Goal: Task Accomplishment & Management: Manage account settings

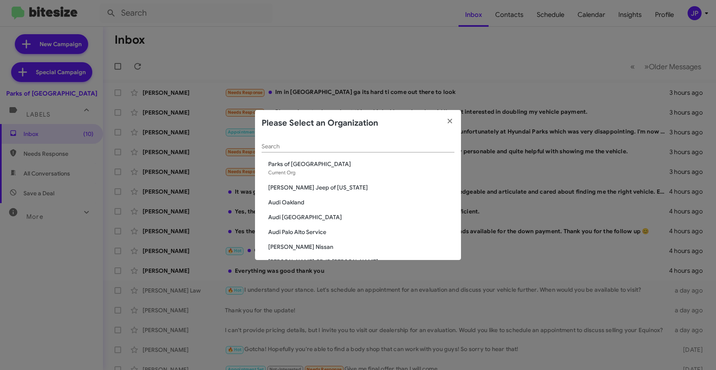
click at [353, 162] on span "Parks of [GEOGRAPHIC_DATA]" at bounding box center [361, 164] width 186 height 8
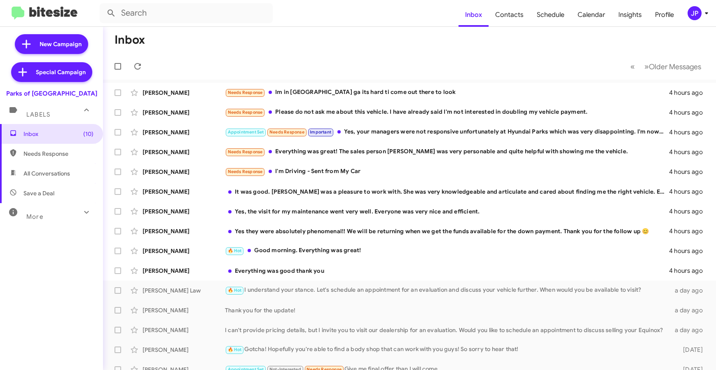
click at [700, 18] on span "JP" at bounding box center [699, 13] width 25 height 14
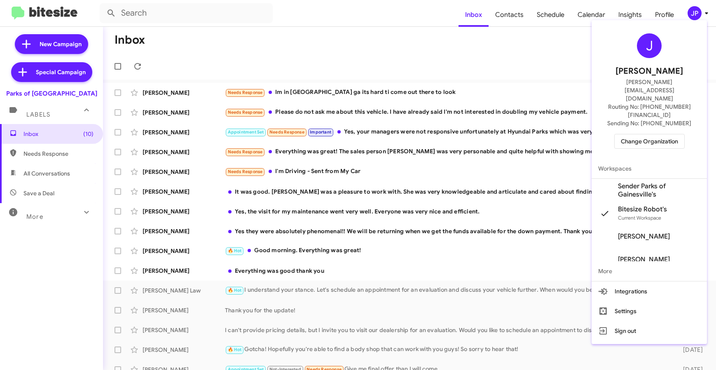
click at [660, 134] on span "Change Organization" at bounding box center [649, 141] width 57 height 14
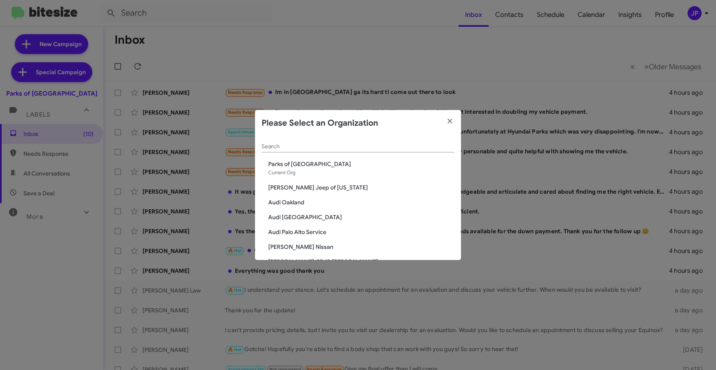
click at [333, 145] on input "Search" at bounding box center [358, 146] width 193 height 7
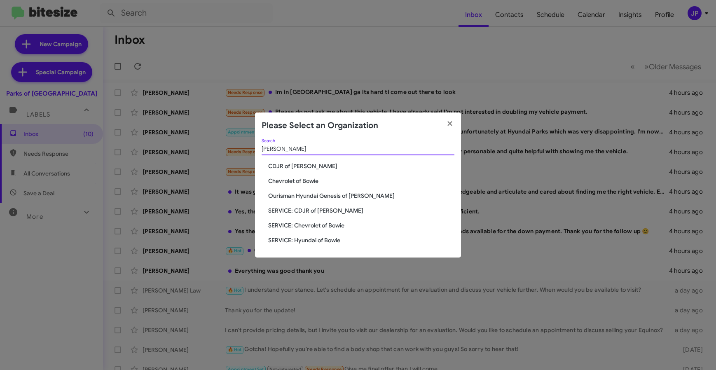
type input "bowie"
click at [305, 223] on span "SERVICE: Chevrolet of Bowie" at bounding box center [361, 225] width 186 height 8
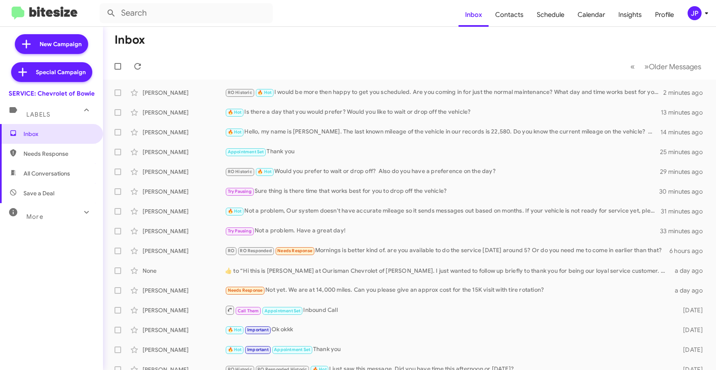
click at [688, 11] on div "JP" at bounding box center [695, 13] width 14 height 14
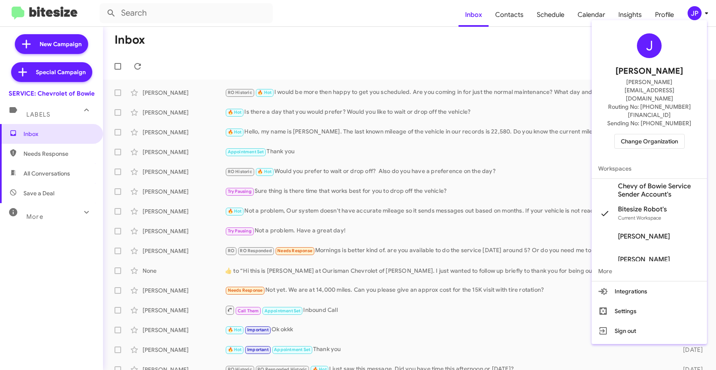
click at [182, 13] on div at bounding box center [358, 185] width 716 height 370
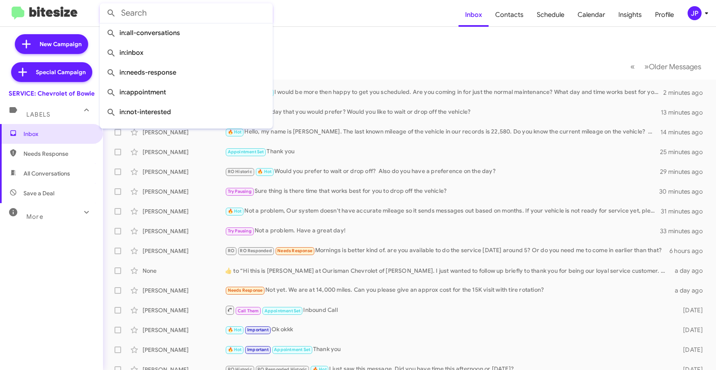
click at [177, 13] on input "text" at bounding box center [186, 13] width 173 height 20
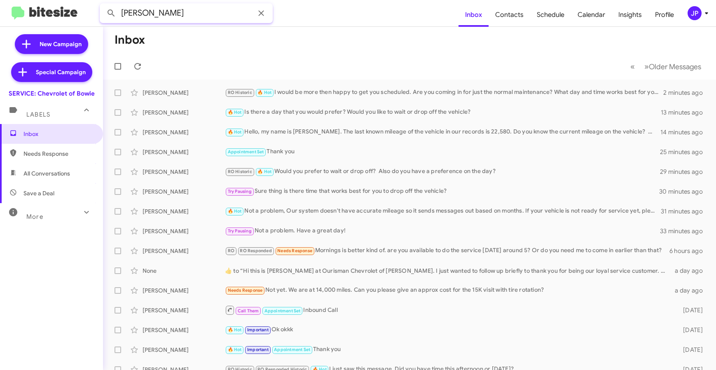
click at [103, 5] on button at bounding box center [111, 13] width 16 height 16
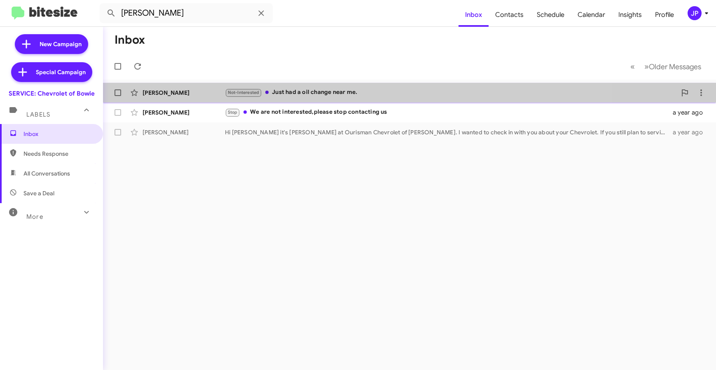
click at [350, 100] on div "Annette Riley Not-Interested Just had a oil change near me. 8 months ago" at bounding box center [410, 92] width 600 height 16
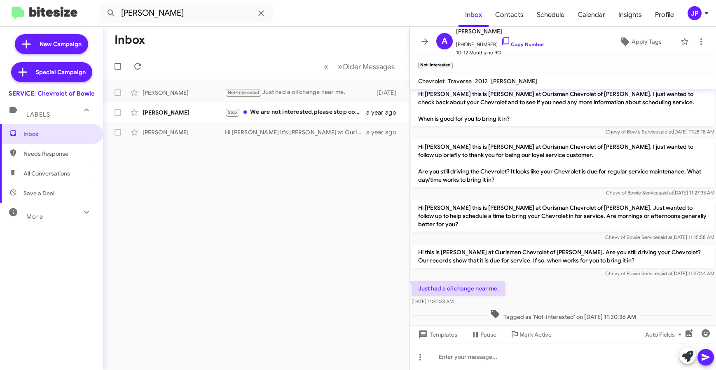
scroll to position [61, 0]
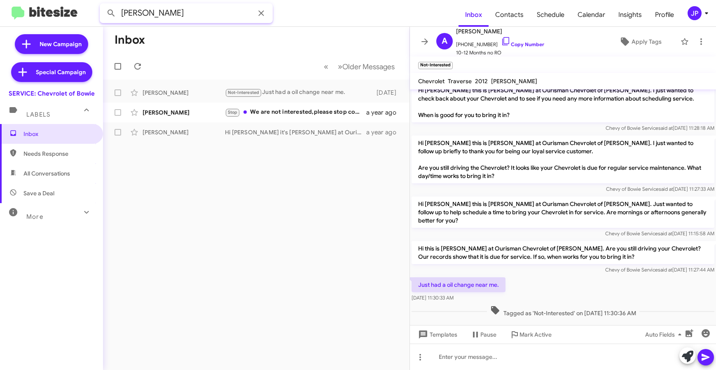
click at [188, 14] on input "Annette" at bounding box center [186, 13] width 173 height 20
type input "4437588797"
click at [103, 5] on button at bounding box center [111, 13] width 16 height 16
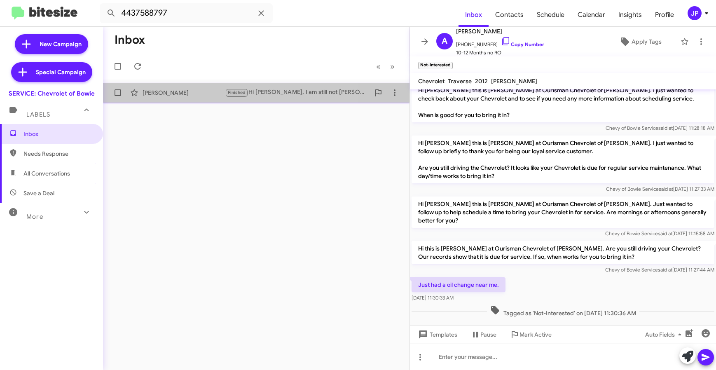
click at [175, 101] on span "Annette Rutemiller Finished Hi Sammy, I am still not Annette and I don't own a …" at bounding box center [256, 93] width 307 height 20
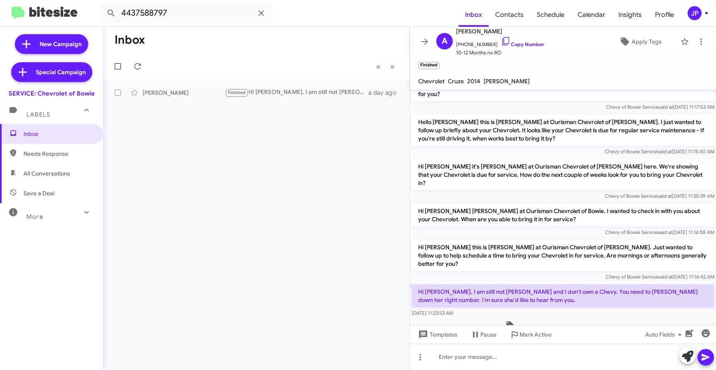
scroll to position [75, 0]
click at [698, 19] on div "JP" at bounding box center [695, 13] width 14 height 14
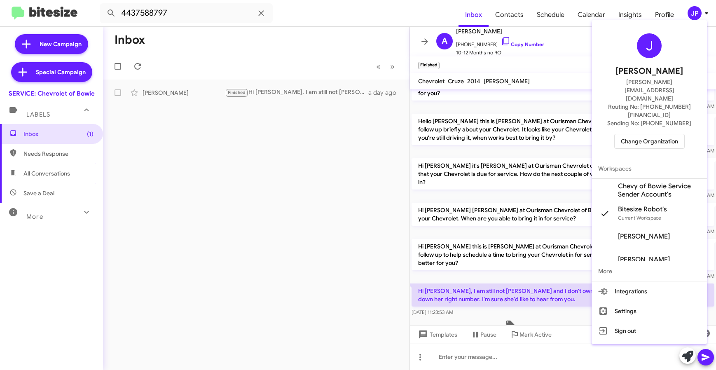
click at [676, 134] on button "Change Organization" at bounding box center [650, 141] width 70 height 15
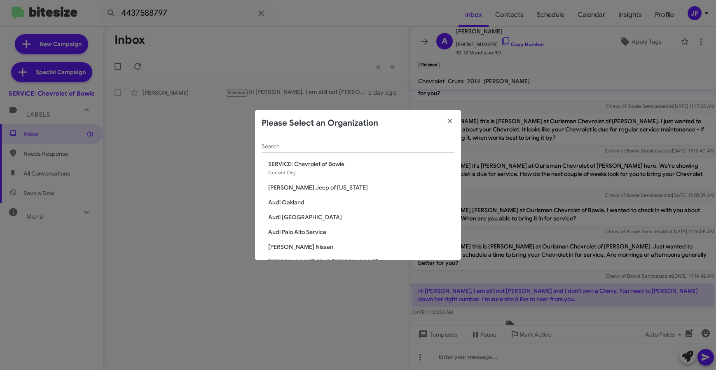
click at [297, 149] on input "Search" at bounding box center [358, 146] width 193 height 7
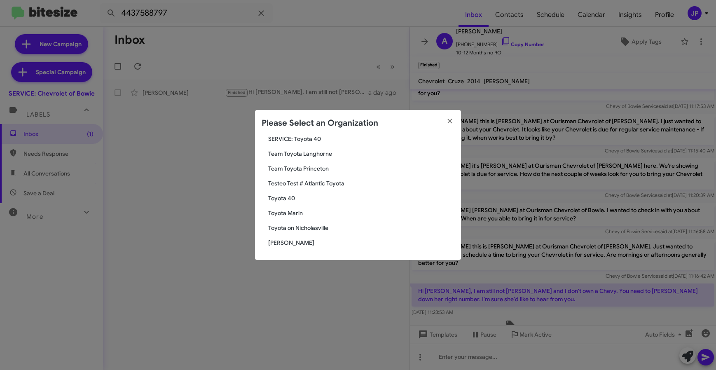
type input "Toyota"
click at [292, 200] on span "Toyota 40" at bounding box center [361, 198] width 186 height 8
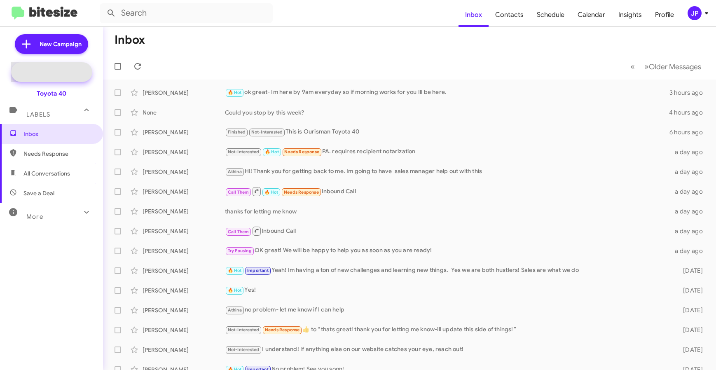
click at [49, 67] on span "Special Campaign" at bounding box center [51, 72] width 81 height 20
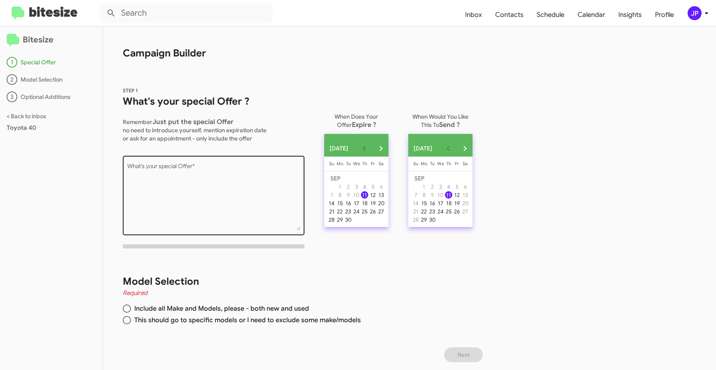
click at [150, 176] on textarea "What's your special Offer *" at bounding box center [213, 197] width 173 height 67
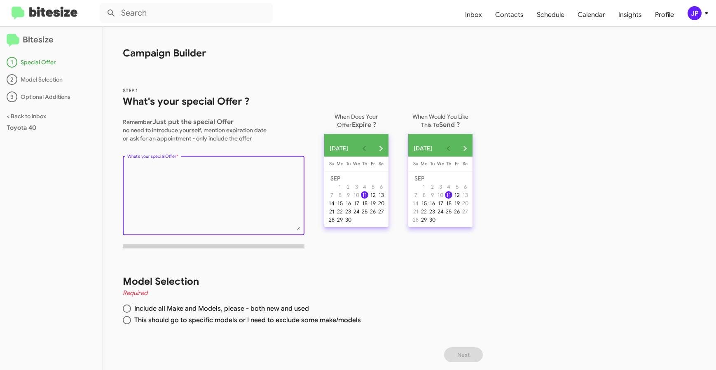
paste textarea "Toyota 40 or all of Ourisman to remember those that were lost on 9/11? Somethin…"
type textarea "Toyota 40 or all of Ourisman to remember those that were lost on 9/11? Somethin…"
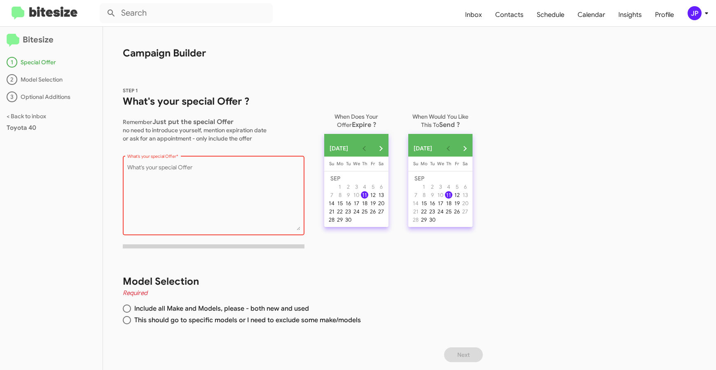
click at [269, 204] on textarea "What's your special Offer *" at bounding box center [213, 197] width 173 height 67
paste textarea "remember those that were lost on 9/11? Something nice is like a tribute for tha…"
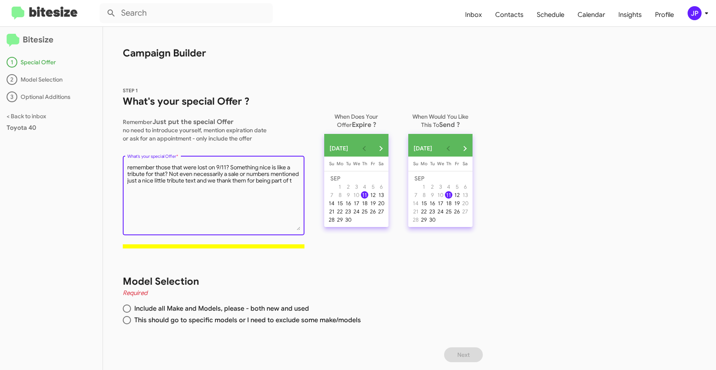
drag, startPoint x: 293, startPoint y: 181, endPoint x: 185, endPoint y: 182, distance: 107.2
click at [185, 182] on textarea "What's your special Offer *" at bounding box center [213, 197] width 173 height 67
type textarea "remember those that were lost on 9/11? Something nice is like a tribute for tha…"
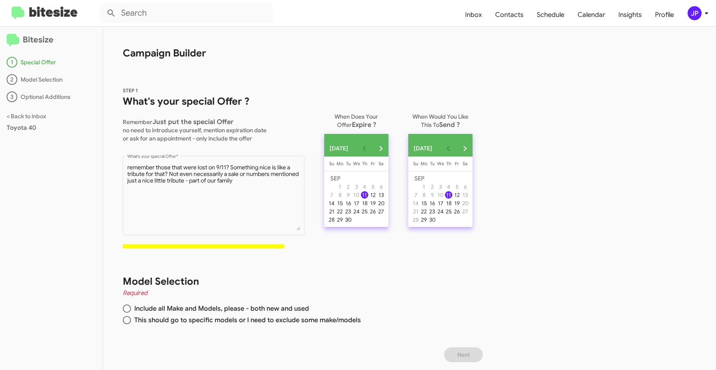
click at [352, 223] on div "30" at bounding box center [348, 219] width 7 height 7
click at [127, 312] on span at bounding box center [127, 309] width 8 height 8
click at [127, 312] on input "Include all Make and Models, please - both new and used" at bounding box center [127, 309] width 8 height 8
radio input "true"
click at [388, 265] on div "Model Selection Required Include all Make and Models, please - both new and use…" at bounding box center [294, 301] width 383 height 92
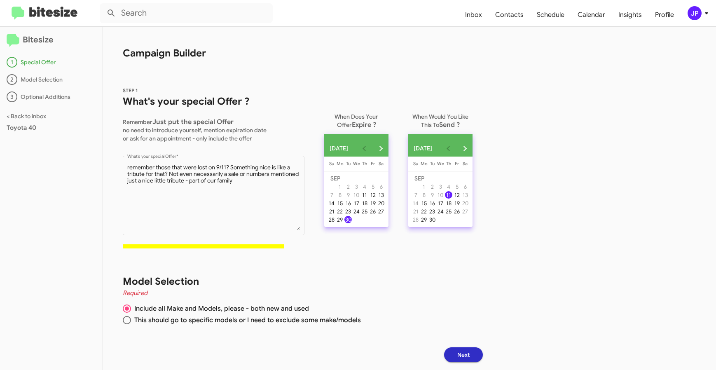
click at [479, 360] on button "Next" at bounding box center [463, 354] width 39 height 15
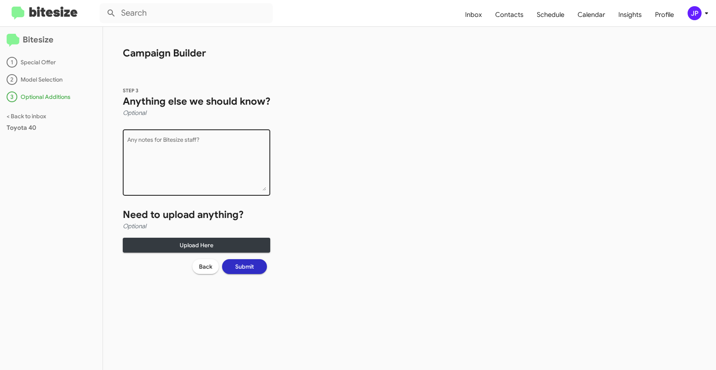
click at [214, 183] on textarea "Any notes for Bitesize staff?" at bounding box center [196, 164] width 139 height 54
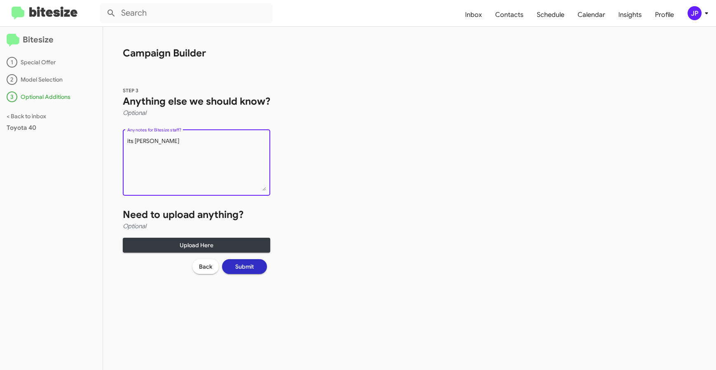
type textarea "its Jamie - disregard"
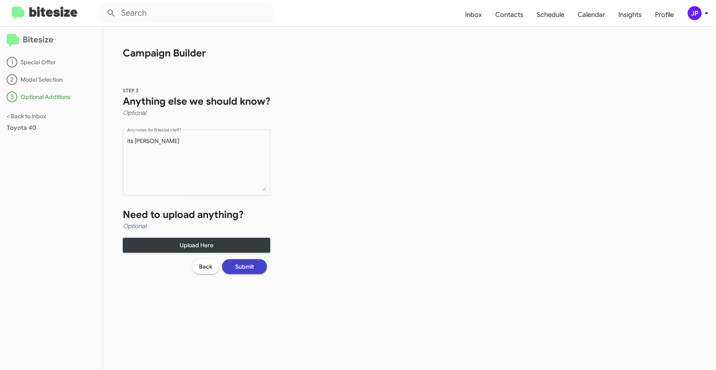
click at [238, 268] on span "Submit" at bounding box center [244, 266] width 19 height 15
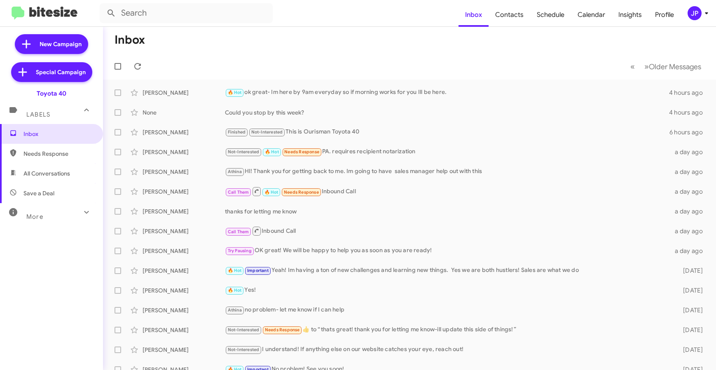
click at [692, 17] on div "JP" at bounding box center [695, 13] width 14 height 14
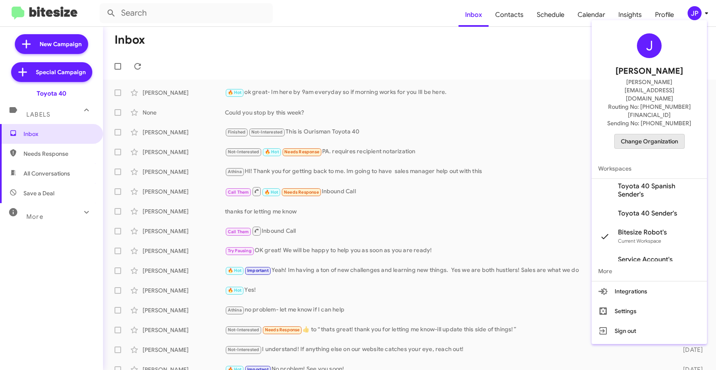
click at [665, 134] on span "Change Organization" at bounding box center [649, 141] width 57 height 14
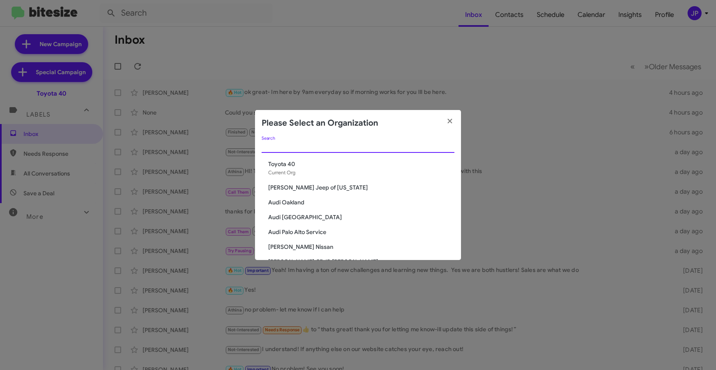
click at [371, 148] on input "Search" at bounding box center [358, 146] width 193 height 7
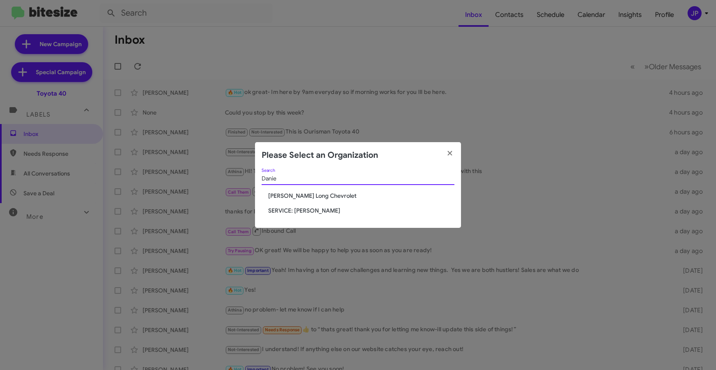
type input "Danie"
click at [298, 213] on span "SERVICE: [PERSON_NAME]" at bounding box center [361, 210] width 186 height 8
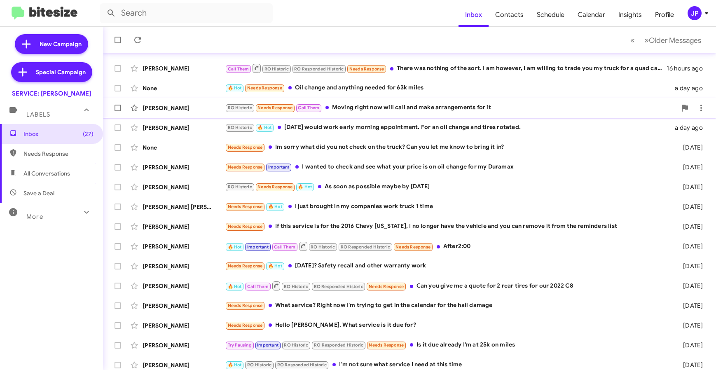
scroll to position [108, 0]
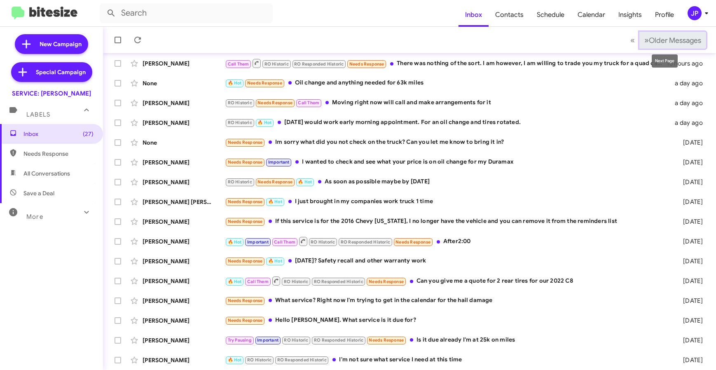
click at [657, 42] on span "Older Messages" at bounding box center [675, 40] width 52 height 9
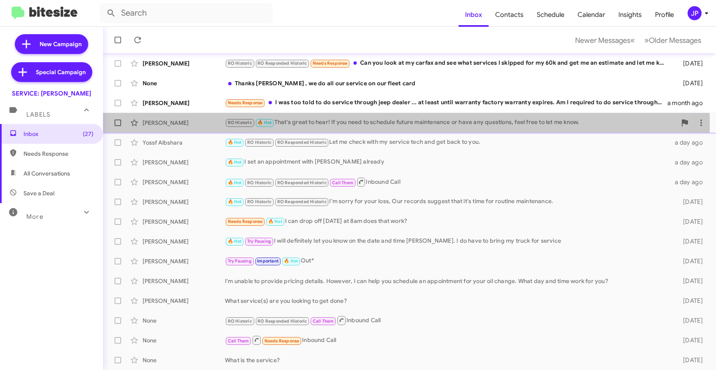
click at [334, 124] on div "RO Historic 🔥 Hot That's great to hear! If you need to schedule future maintena…" at bounding box center [451, 122] width 452 height 9
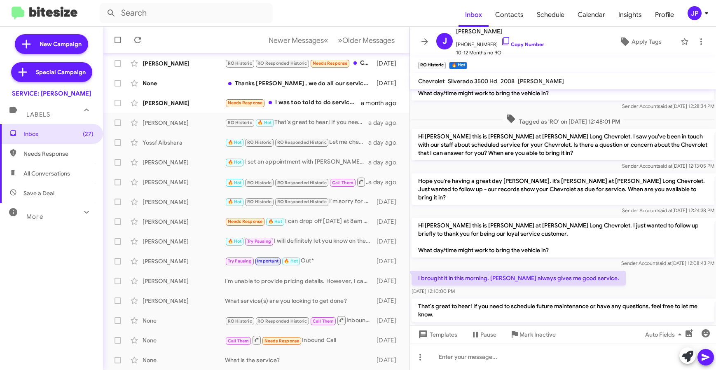
scroll to position [99, 0]
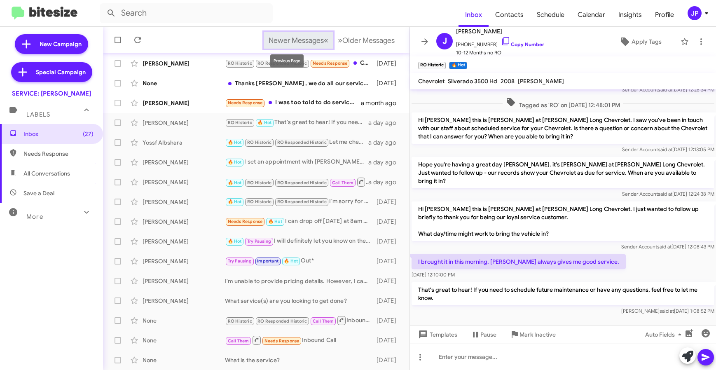
click at [269, 36] on span "Newer Messages" at bounding box center [296, 40] width 55 height 9
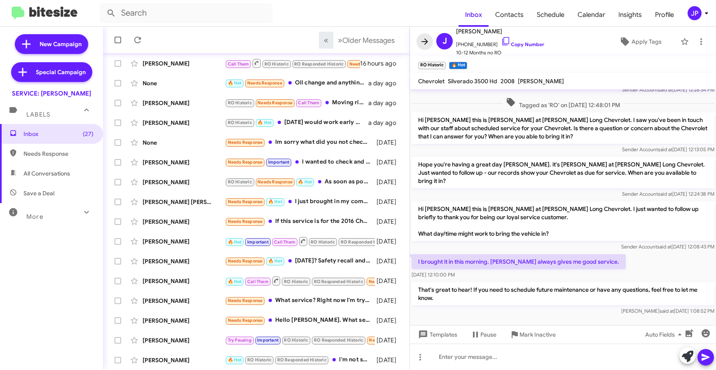
click at [422, 41] on icon at bounding box center [425, 41] width 7 height 6
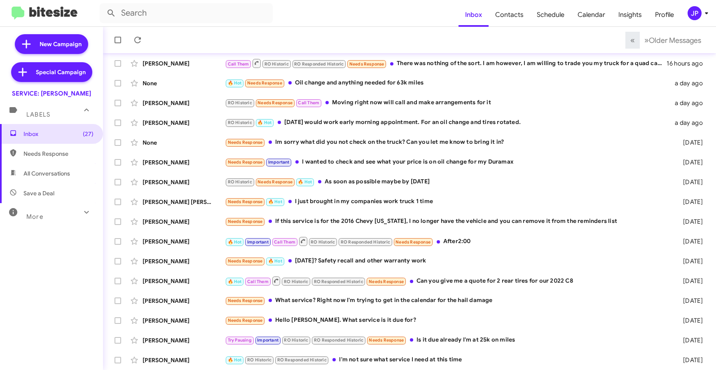
click at [693, 10] on div "JP" at bounding box center [695, 13] width 14 height 14
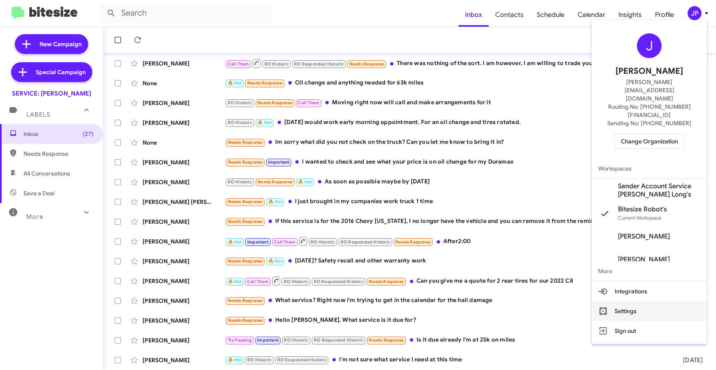
click at [621, 301] on button "Settings" at bounding box center [649, 311] width 115 height 20
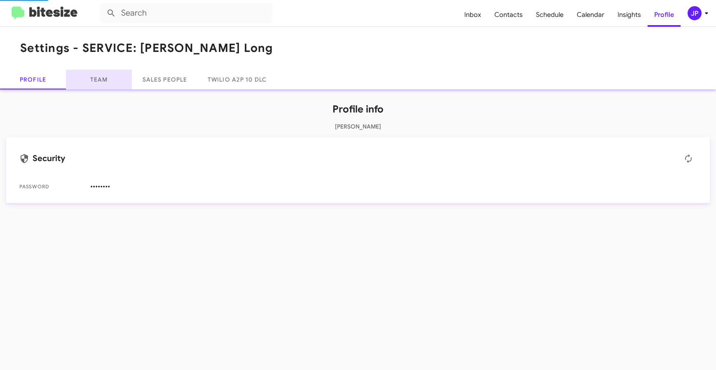
click at [114, 81] on link "Team" at bounding box center [99, 80] width 66 height 20
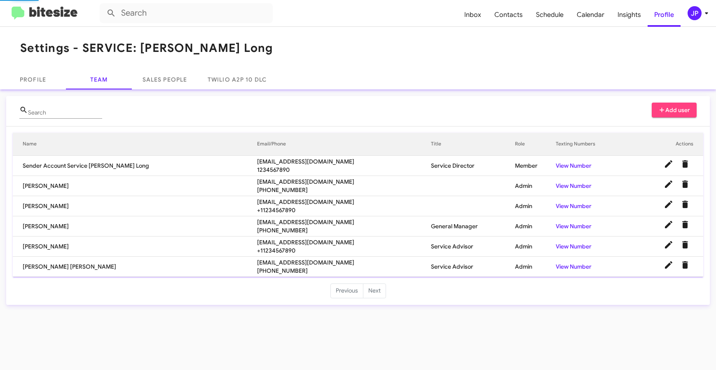
click at [257, 262] on span "ggomezlara@phillong.com" at bounding box center [344, 262] width 174 height 8
copy span "ggomezlara@phillong.com"
click at [706, 16] on icon at bounding box center [707, 13] width 10 height 10
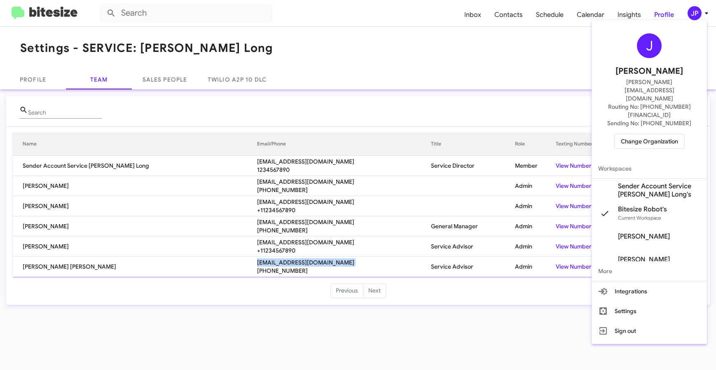
click at [626, 134] on span "Change Organization" at bounding box center [649, 141] width 57 height 14
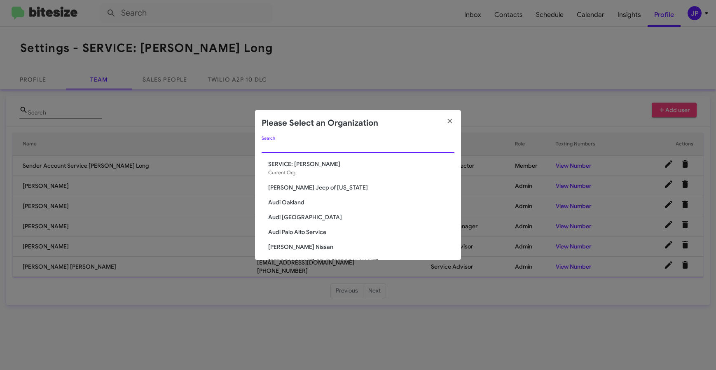
click at [338, 148] on input "Search" at bounding box center [358, 146] width 193 height 7
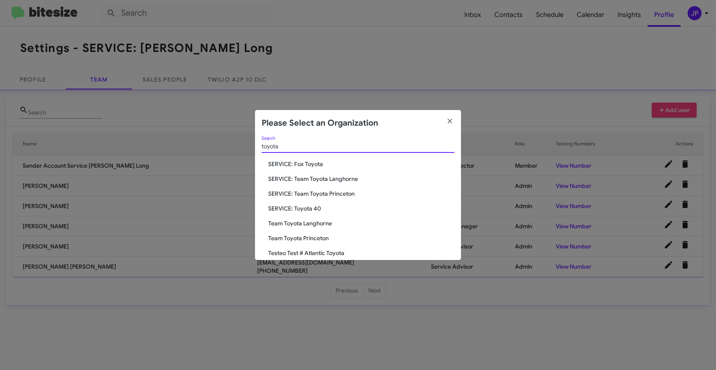
type input "toyota"
click at [273, 208] on span "SERVICE: Toyota 40" at bounding box center [361, 208] width 186 height 8
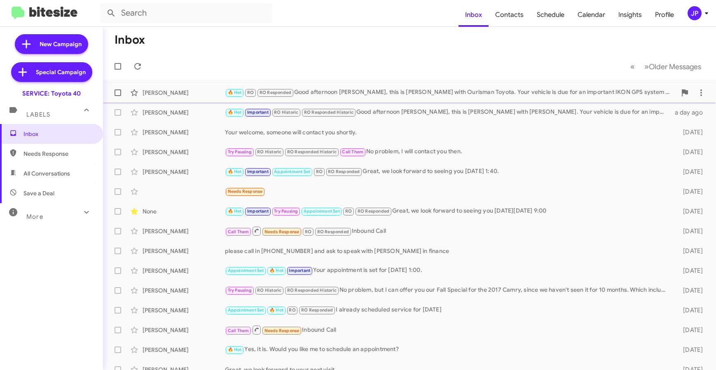
click at [387, 91] on div "🔥 Hot RO RO Responded Good afternoon [PERSON_NAME], this is [PERSON_NAME] with …" at bounding box center [451, 92] width 452 height 9
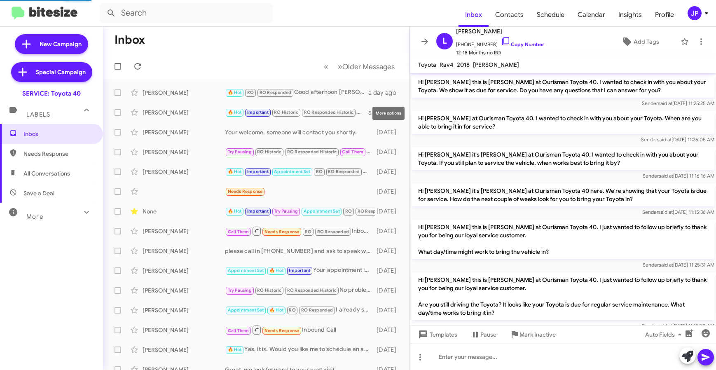
scroll to position [555, 0]
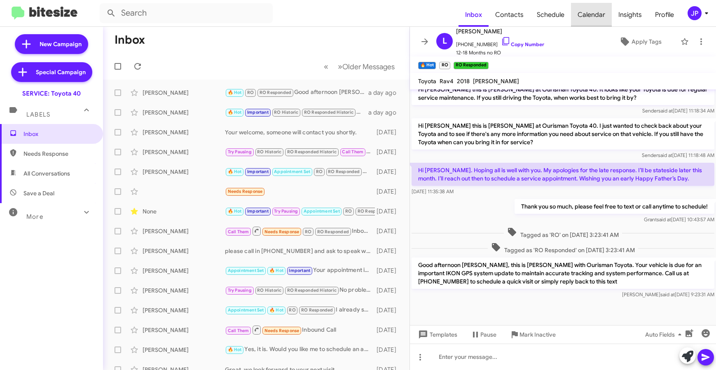
click at [603, 14] on span "Calendar" at bounding box center [591, 15] width 41 height 24
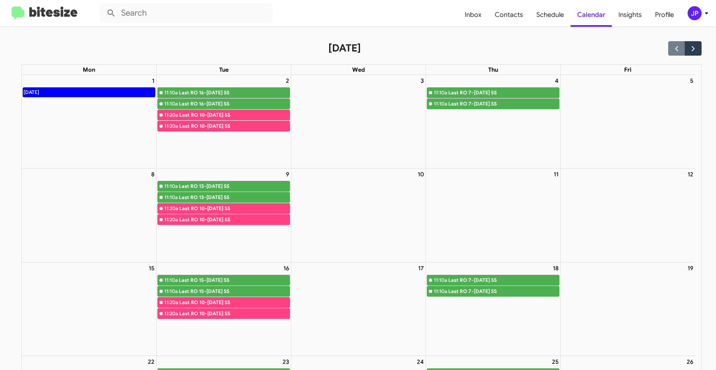
click at [699, 10] on div "JP" at bounding box center [695, 13] width 14 height 14
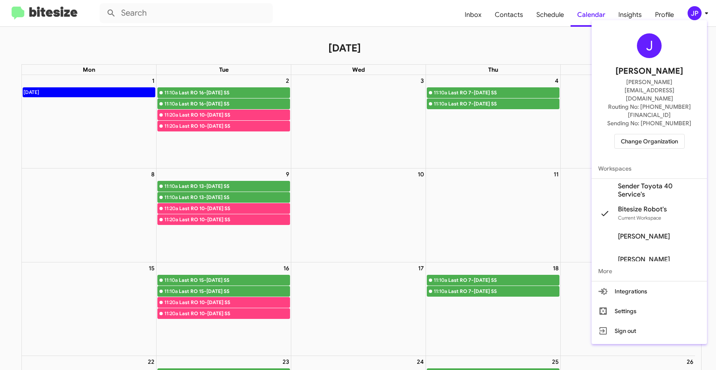
click at [639, 134] on span "Change Organization" at bounding box center [649, 141] width 57 height 14
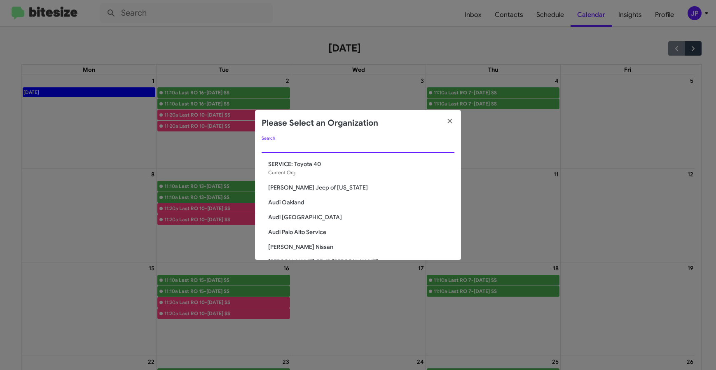
click at [312, 144] on input "Search" at bounding box center [358, 146] width 193 height 7
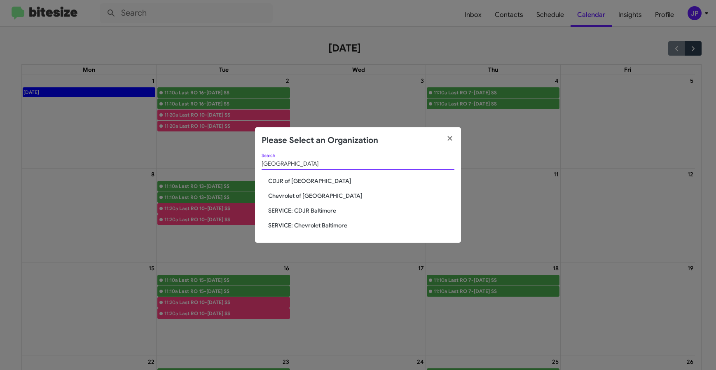
type input "Baltimore"
click at [293, 194] on span "Chevrolet of [GEOGRAPHIC_DATA]" at bounding box center [361, 196] width 186 height 8
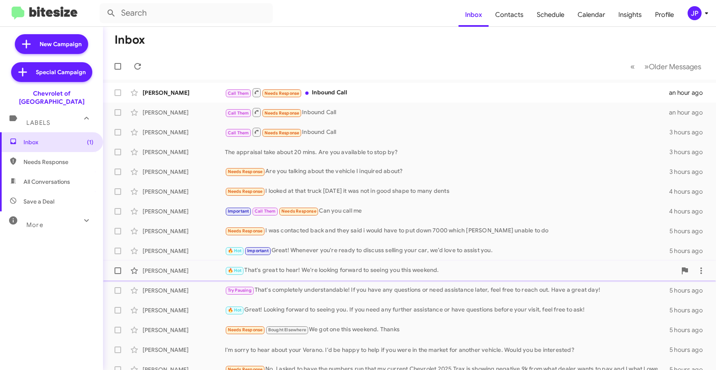
scroll to position [108, 0]
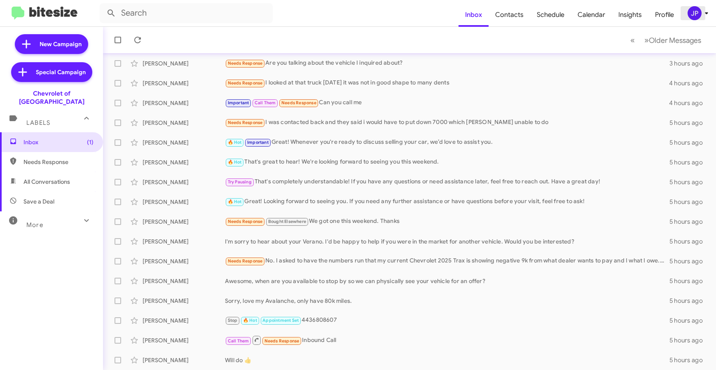
click at [699, 18] on div "JP" at bounding box center [695, 13] width 14 height 14
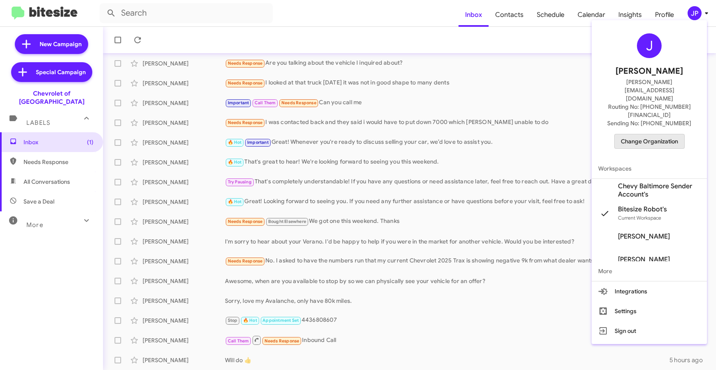
click at [662, 134] on span "Change Organization" at bounding box center [649, 141] width 57 height 14
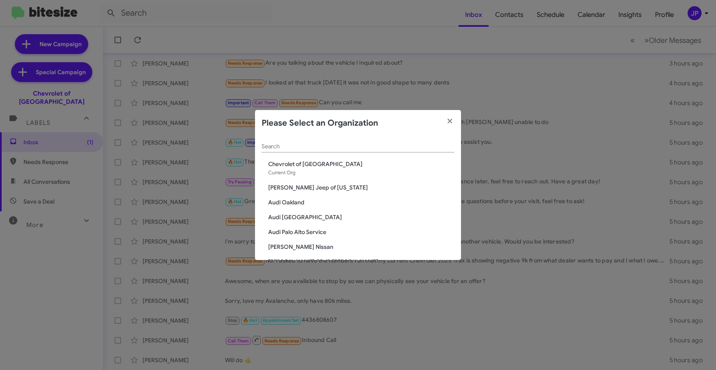
click at [373, 143] on div "Search" at bounding box center [358, 144] width 193 height 16
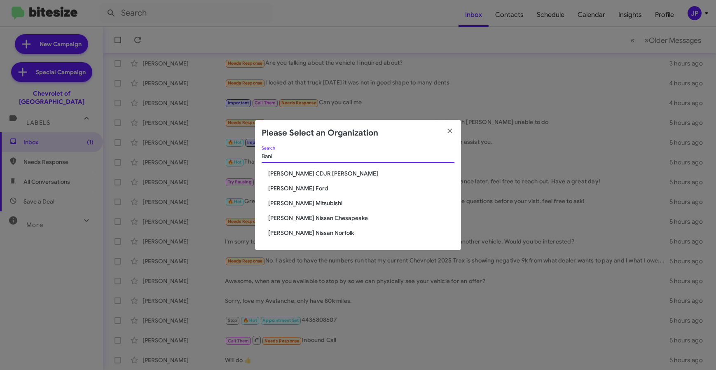
type input "Bani"
click at [301, 232] on span "[PERSON_NAME] Nissan Norfolk" at bounding box center [361, 233] width 186 height 8
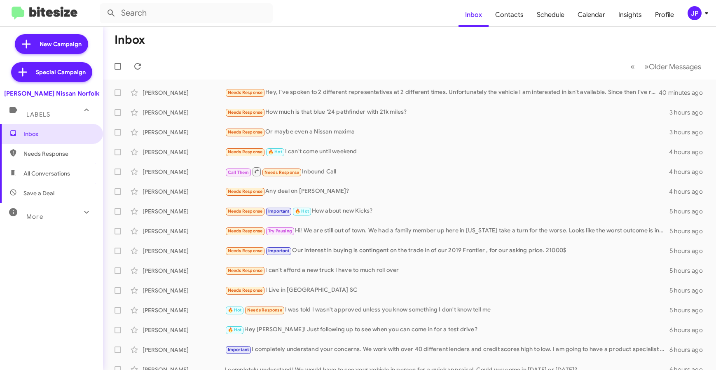
drag, startPoint x: 25, startPoint y: 279, endPoint x: 48, endPoint y: 259, distance: 30.1
click at [25, 279] on div "Inbox Needs Response All Conversations Save a Deal More Important 🔥 Hot Appoint…" at bounding box center [51, 235] width 103 height 222
click at [696, 13] on div "JP" at bounding box center [695, 13] width 14 height 14
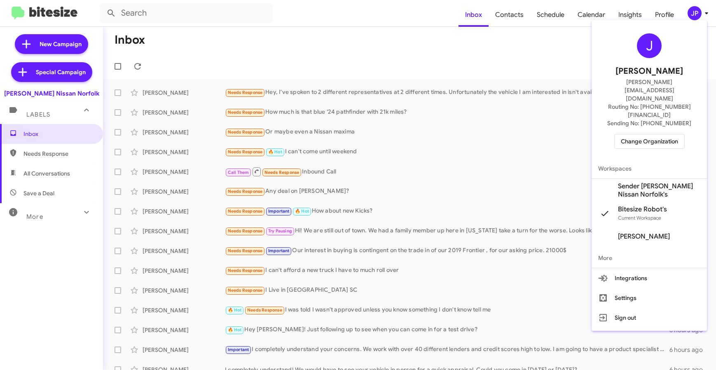
click at [649, 134] on span "Change Organization" at bounding box center [649, 141] width 57 height 14
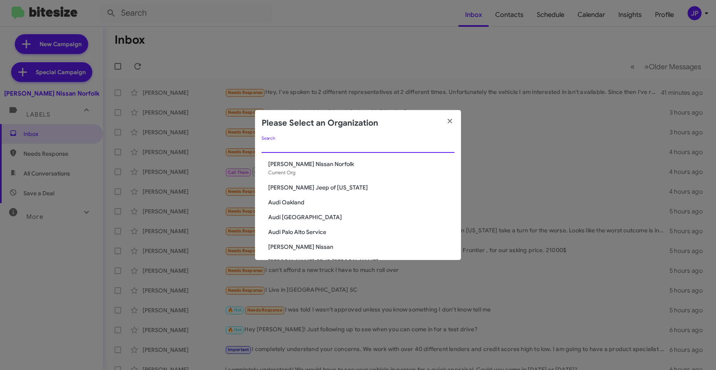
click at [375, 148] on input "Search" at bounding box center [358, 146] width 193 height 7
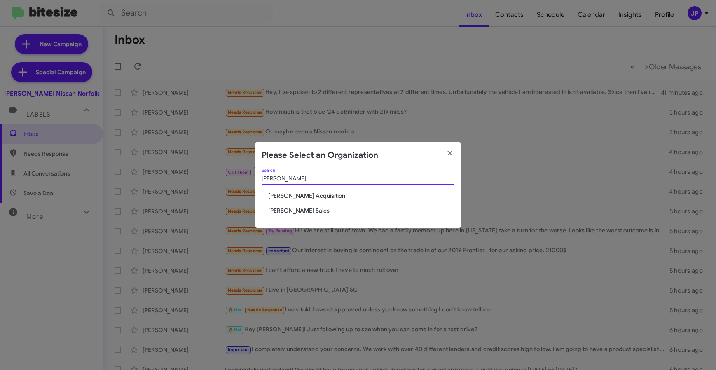
type input "TOny"
click at [300, 212] on span "[PERSON_NAME] Sales" at bounding box center [361, 210] width 186 height 8
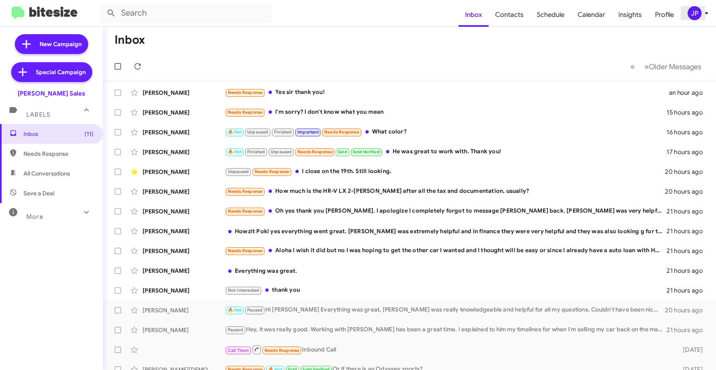
click at [687, 16] on span "JP" at bounding box center [699, 13] width 25 height 14
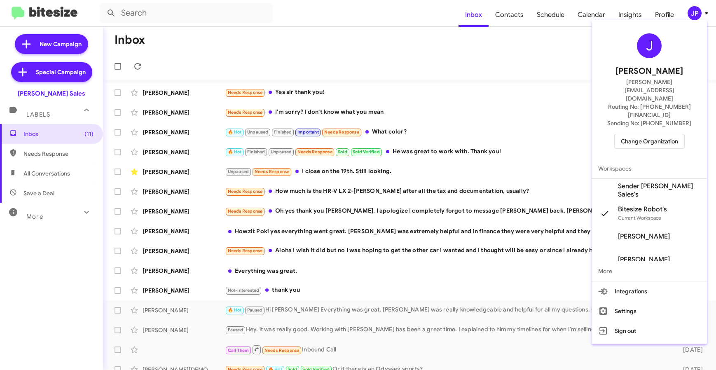
click at [678, 134] on button "Change Organization" at bounding box center [650, 141] width 70 height 15
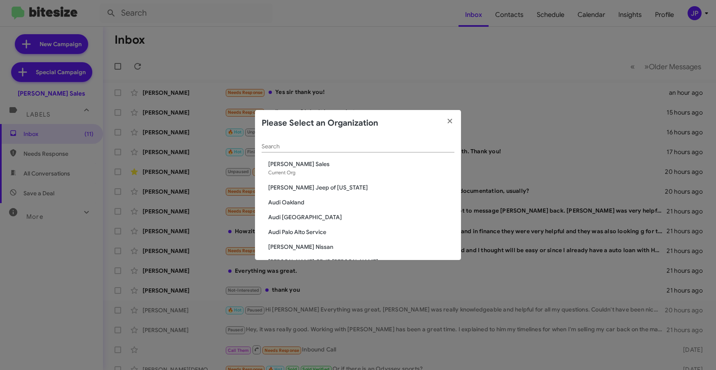
click at [446, 150] on div "Search" at bounding box center [358, 144] width 193 height 16
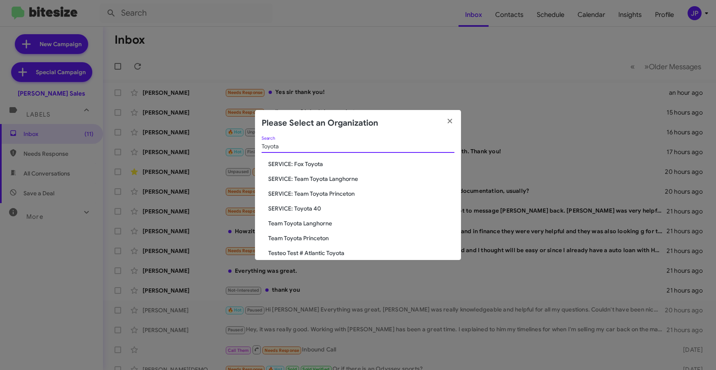
scroll to position [62, 0]
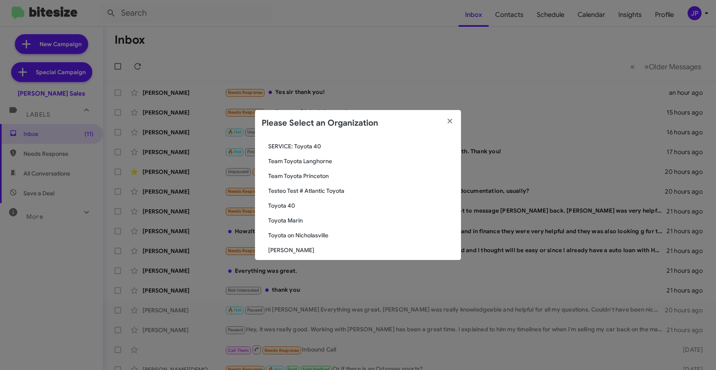
type input "Toyota"
click at [293, 206] on span "Toyota 40" at bounding box center [361, 206] width 186 height 8
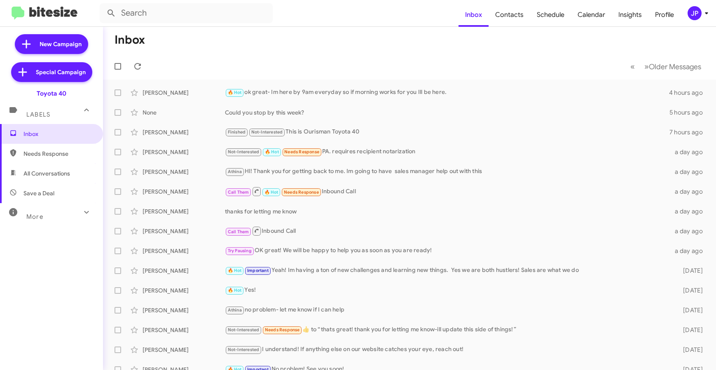
click at [699, 16] on div "JP" at bounding box center [695, 13] width 14 height 14
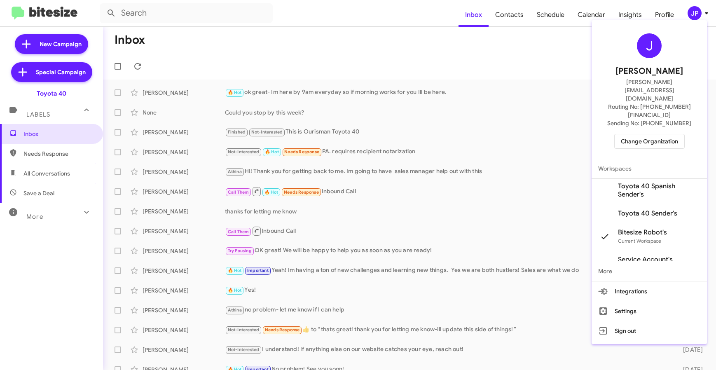
click at [657, 134] on span "Change Organization" at bounding box center [649, 141] width 57 height 14
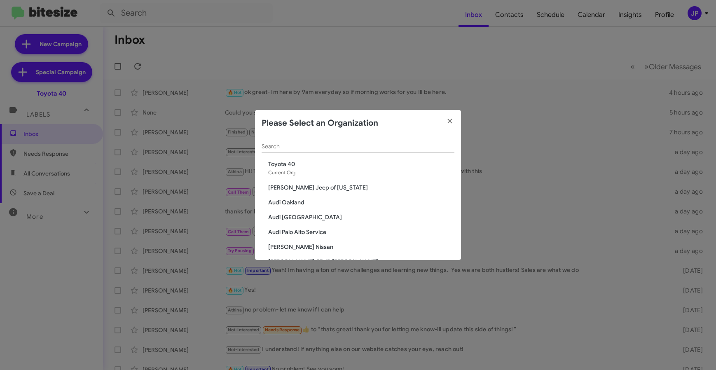
click at [368, 143] on div "Search" at bounding box center [358, 144] width 193 height 16
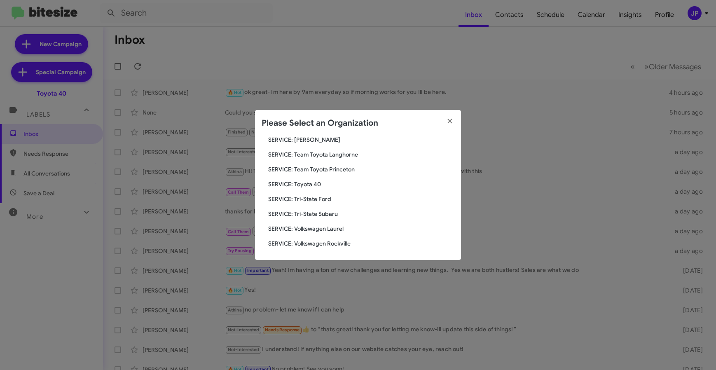
scroll to position [277, 0]
type input "service"
click at [318, 179] on span "SERVICE: Toyota 40" at bounding box center [361, 183] width 186 height 8
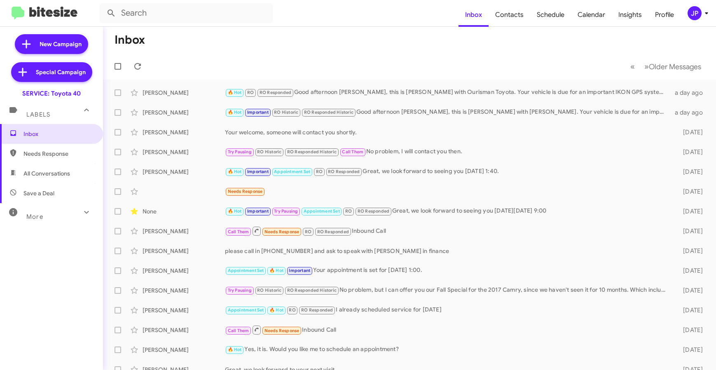
click at [59, 167] on span "All Conversations" at bounding box center [51, 174] width 103 height 20
type input "in:all-conversations"
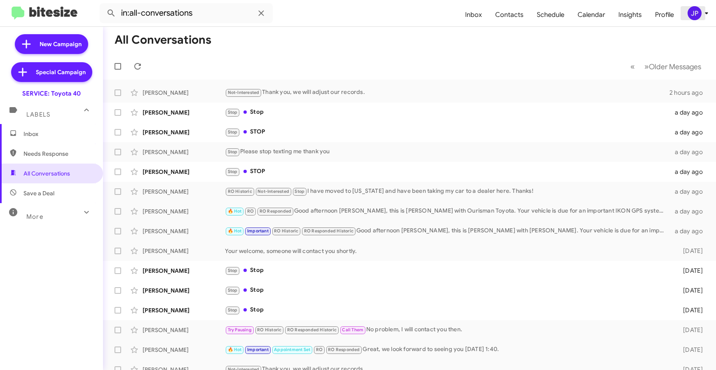
click at [698, 17] on div "JP" at bounding box center [695, 13] width 14 height 14
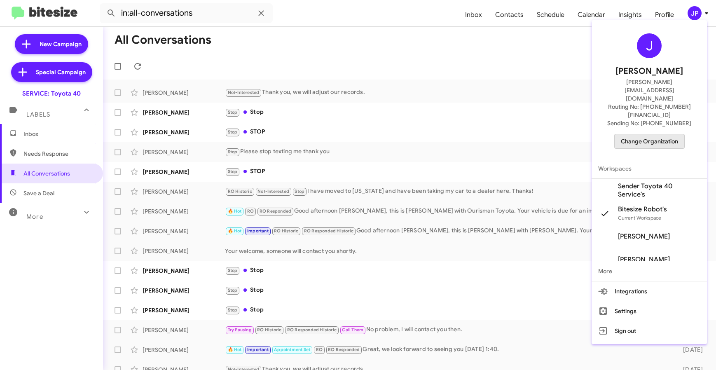
click at [657, 134] on span "Change Organization" at bounding box center [649, 141] width 57 height 14
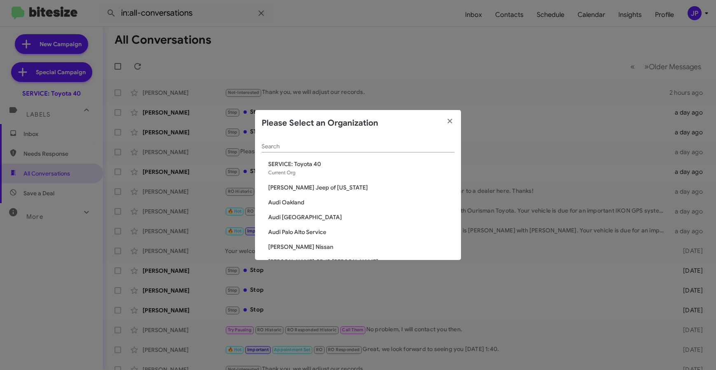
click at [430, 146] on input "Search" at bounding box center [358, 146] width 193 height 7
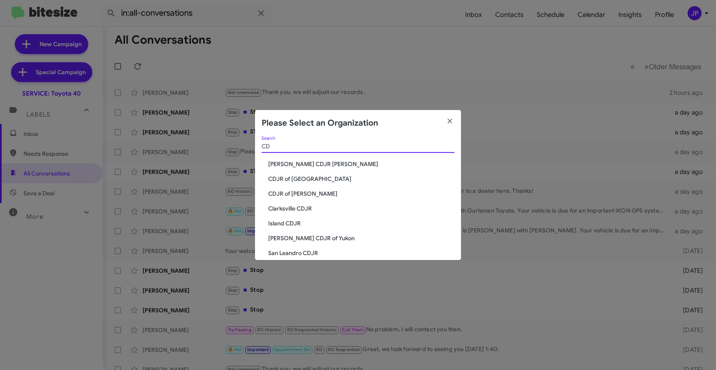
type input "CD"
click at [312, 178] on span "CDJR of [GEOGRAPHIC_DATA]" at bounding box center [361, 179] width 186 height 8
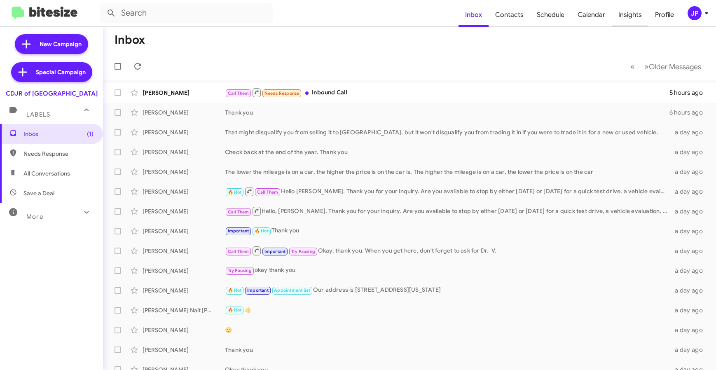
click at [624, 19] on span "Insights" at bounding box center [630, 15] width 37 height 24
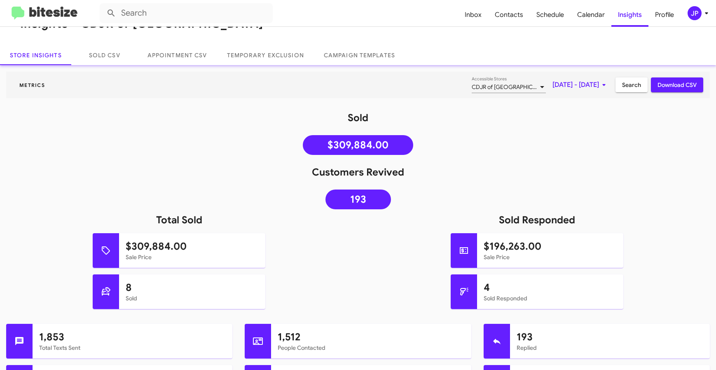
scroll to position [51, 0]
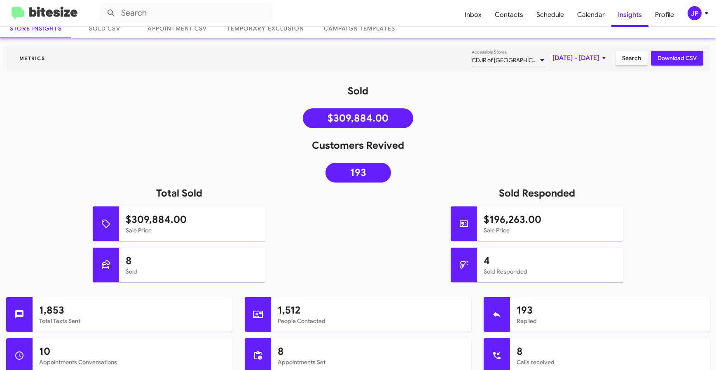
click at [68, 19] on img at bounding box center [45, 14] width 66 height 14
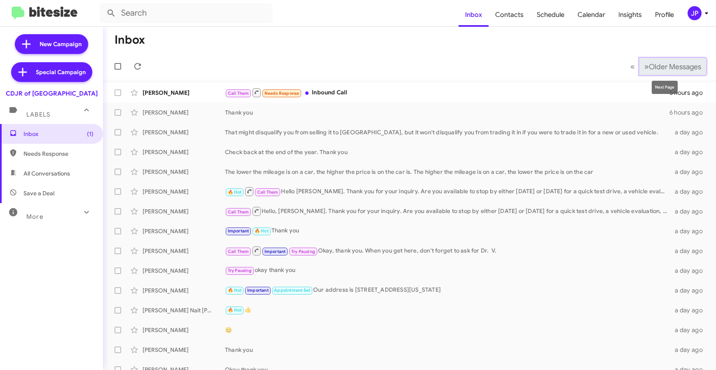
click at [668, 68] on span "Older Messages" at bounding box center [675, 66] width 52 height 9
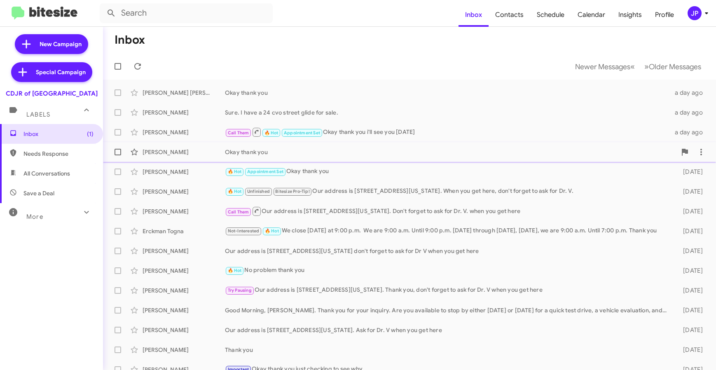
click at [227, 143] on span "Patricia Green Okay thank you 2 days ago" at bounding box center [409, 152] width 613 height 20
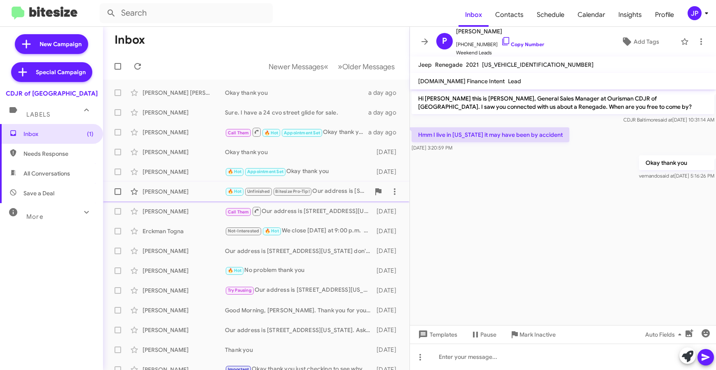
click at [199, 185] on div "Victoria Maxon 🔥 Hot Unfinished Bitesize Pro-Tip! Our address is 124 North Poin…" at bounding box center [256, 191] width 293 height 16
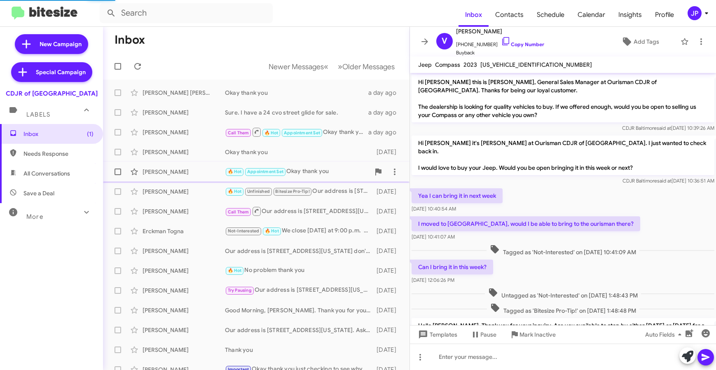
scroll to position [93, 0]
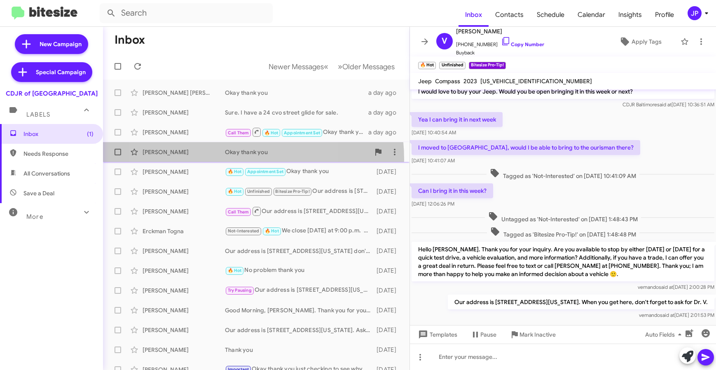
click at [214, 160] on div "Patricia Green Okay thank you 2 days ago" at bounding box center [256, 152] width 293 height 16
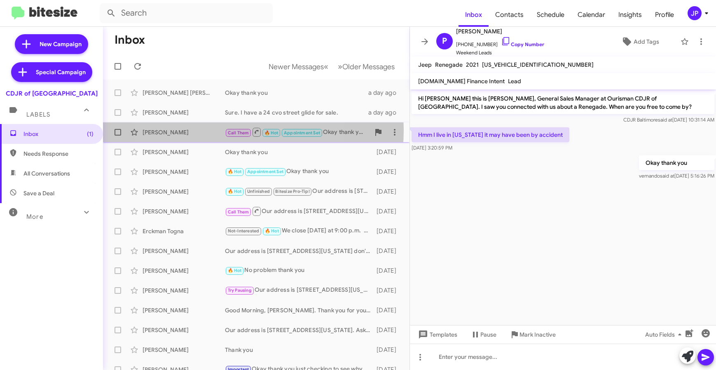
click at [217, 130] on div "Hilario Vincente Ralda" at bounding box center [184, 132] width 82 height 8
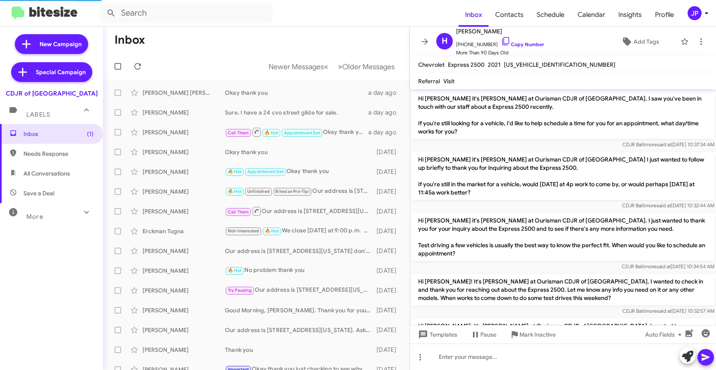
scroll to position [777, 0]
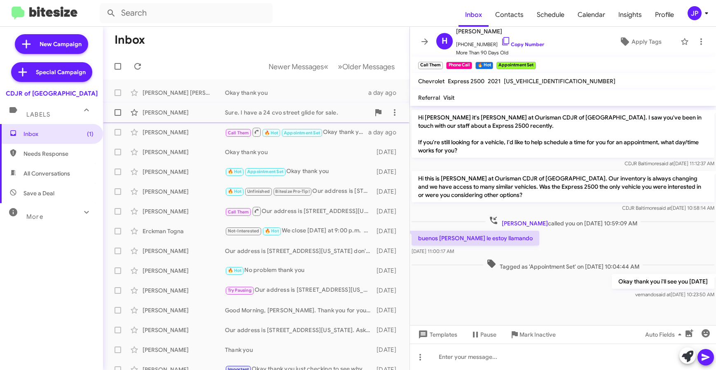
click at [235, 119] on div "Paul Shaw Sure. I have a 24 cvo street glide for sale. a day ago" at bounding box center [256, 112] width 293 height 16
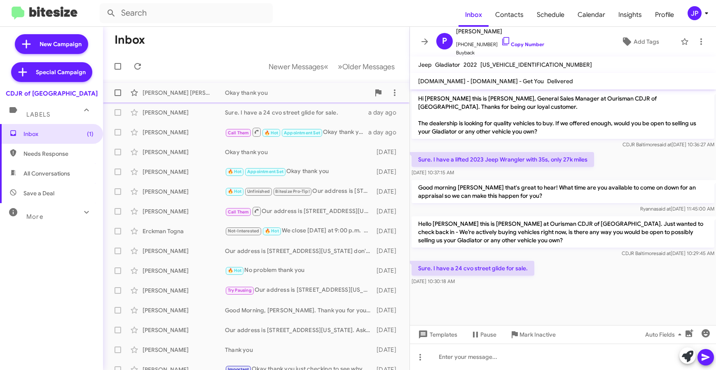
click at [202, 95] on div "Jose Lara Dubon" at bounding box center [184, 93] width 82 height 8
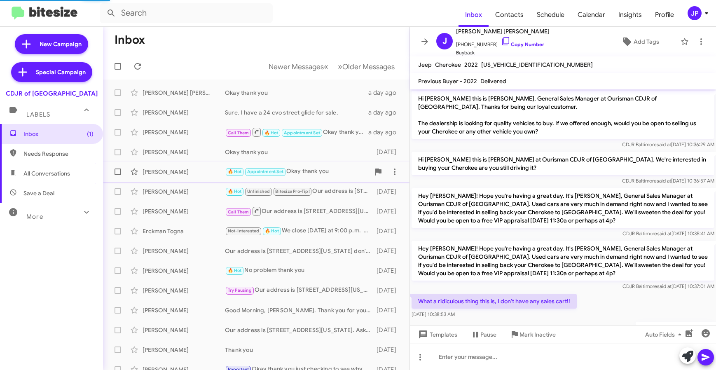
scroll to position [35, 0]
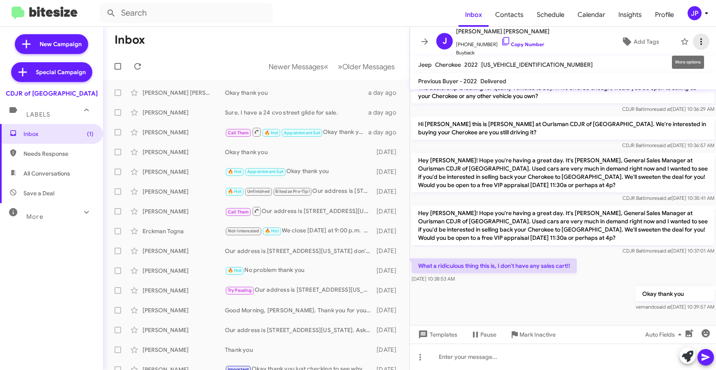
click at [693, 39] on span at bounding box center [701, 42] width 16 height 10
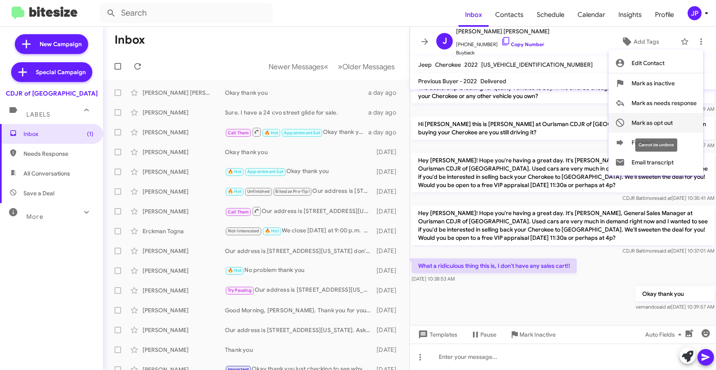
click at [664, 126] on span "Mark as opt out" at bounding box center [652, 123] width 41 height 20
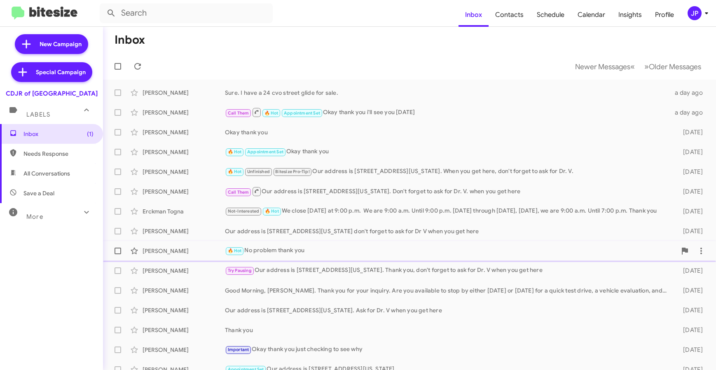
click at [377, 245] on div "Susan Carr 🔥 Hot No problem thank you 2 days ago" at bounding box center [410, 251] width 600 height 16
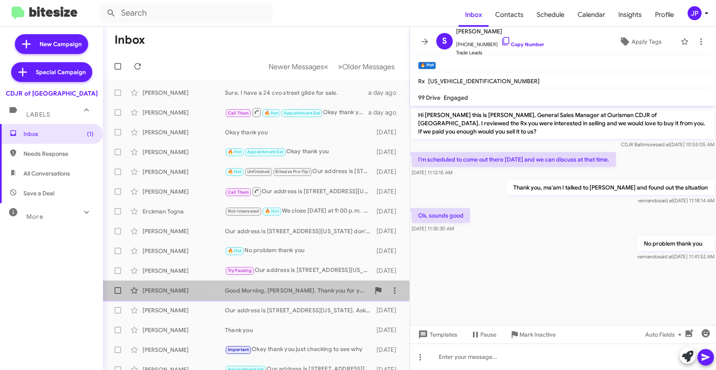
click at [290, 290] on div "Good Morning, Jennifer. Thank you for your inquiry. Are you available to stop b…" at bounding box center [297, 290] width 145 height 8
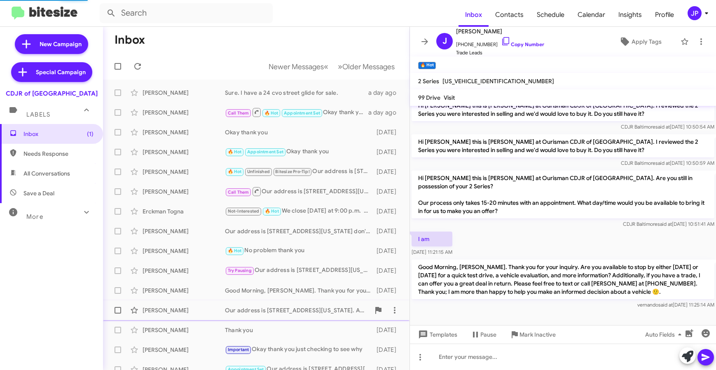
scroll to position [74, 0]
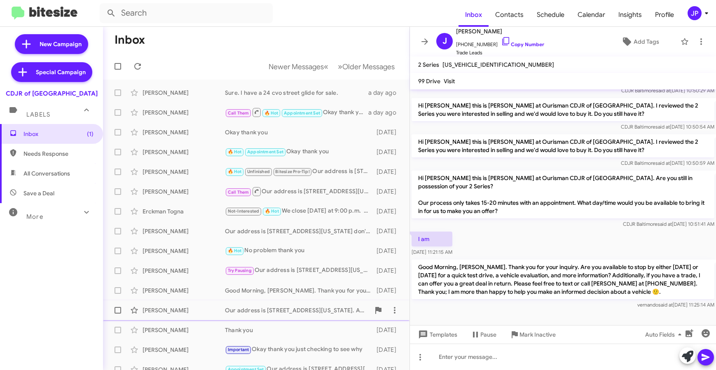
click at [293, 312] on div "Our address is 124 North Point Boulevard, Baltimore Maryland. Ask for Dr. V whe…" at bounding box center [297, 310] width 145 height 8
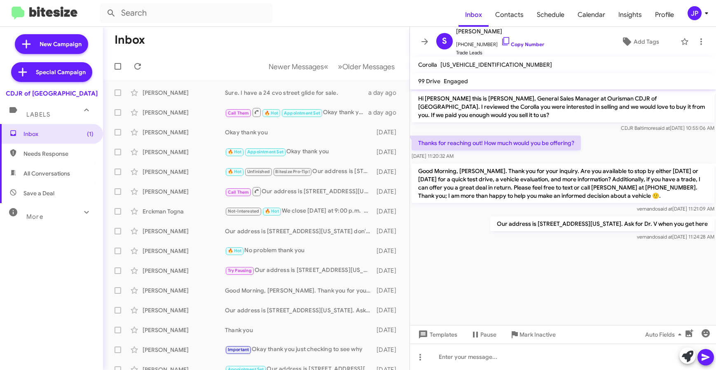
click at [557, 248] on div at bounding box center [563, 247] width 306 height 8
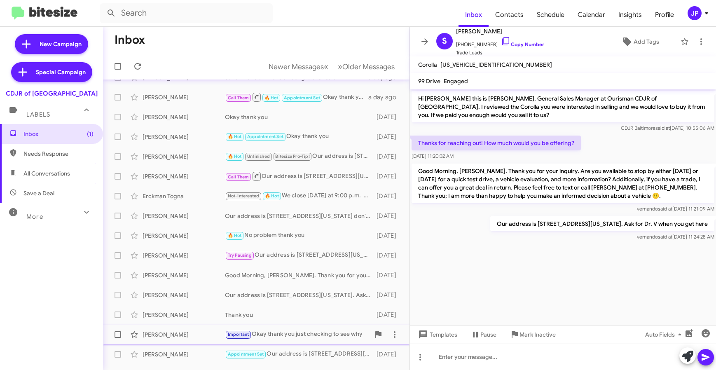
click at [287, 332] on div "Important Okay thank you just checking to see why" at bounding box center [297, 334] width 145 height 9
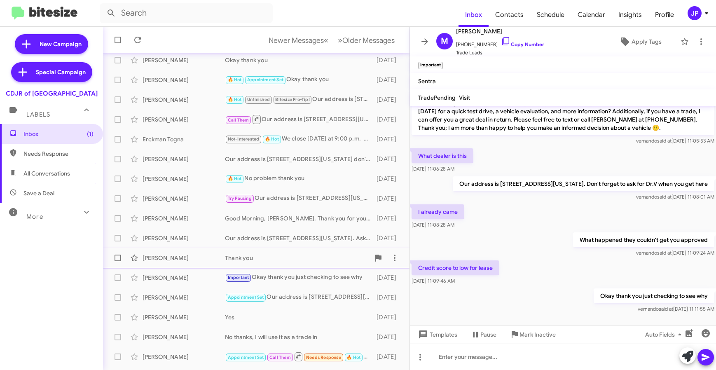
scroll to position [89, 0]
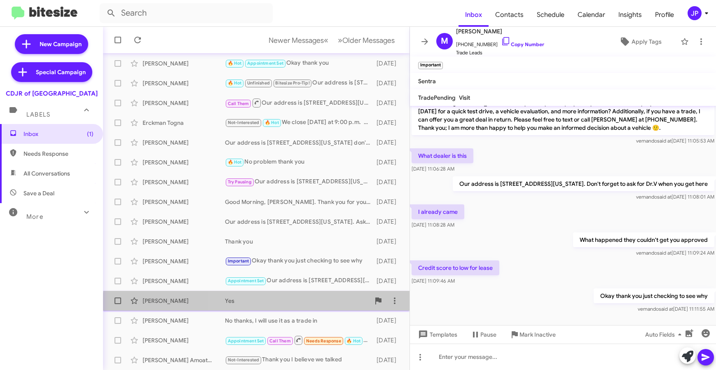
click at [300, 306] on div "Nick Palacky Yes 2 days ago" at bounding box center [256, 301] width 293 height 16
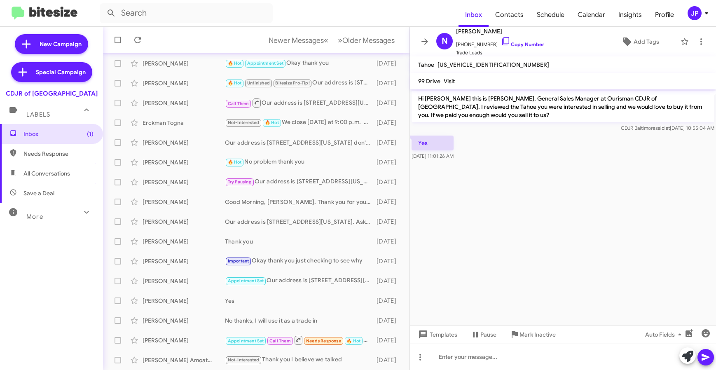
click at [522, 219] on cdk-virtual-scroll-viewport "Hi Nick this is Vernando Ware, General Sales Manager at Ourisman CDJR of Baltim…" at bounding box center [563, 207] width 306 height 236
click at [513, 44] on link "Copy Number" at bounding box center [522, 44] width 43 height 6
click at [634, 47] on span "Add Tags" at bounding box center [647, 41] width 26 height 15
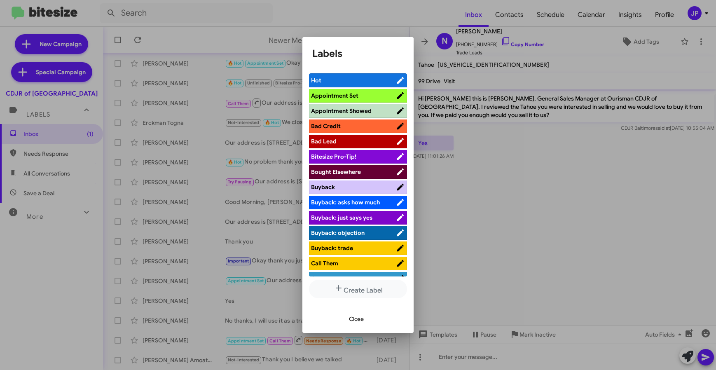
click at [376, 159] on span "Bitesize Pro-Tip!" at bounding box center [353, 156] width 85 height 8
click at [540, 201] on div at bounding box center [358, 185] width 716 height 370
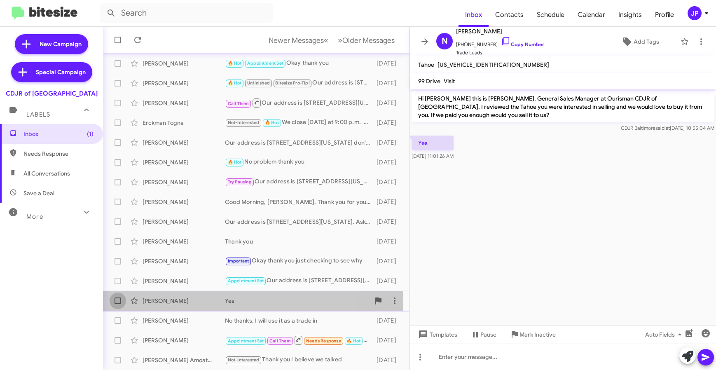
click at [119, 300] on span at bounding box center [118, 301] width 7 height 7
click at [118, 304] on input "checkbox" at bounding box center [117, 304] width 0 height 0
checkbox input "true"
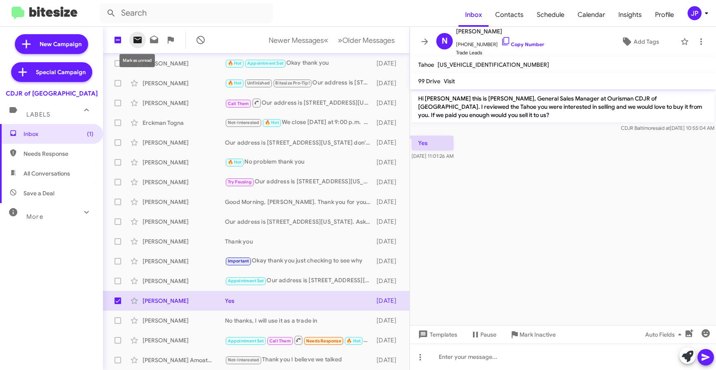
click at [132, 40] on span at bounding box center [137, 40] width 16 height 10
click at [272, 320] on div "No thanks, I will use it as a trade in" at bounding box center [297, 321] width 145 height 8
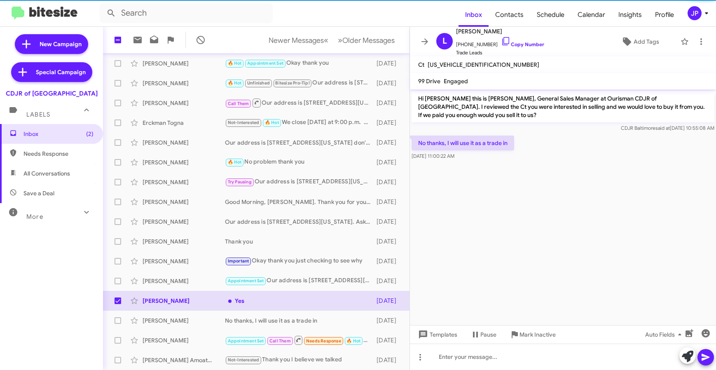
click at [581, 271] on cdk-virtual-scroll-viewport "Hi Leonard this is Vernando Ware, General Sales Manager at Ourisman CDJR of Bal…" at bounding box center [563, 207] width 306 height 236
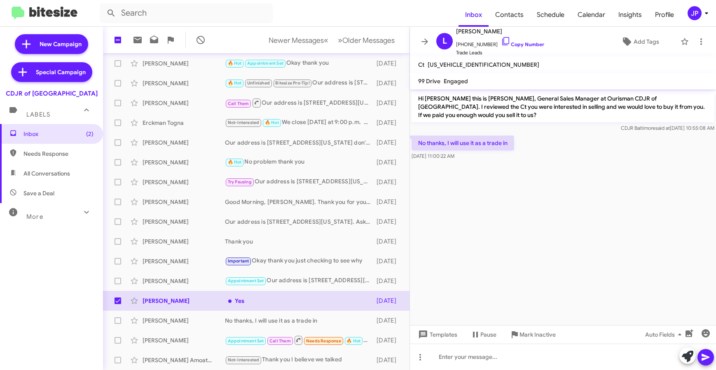
click at [657, 292] on cdk-virtual-scroll-viewport "Hi Leonard this is Vernando Ware, General Sales Manager at Ourisman CDJR of Bal…" at bounding box center [563, 207] width 306 height 236
click at [526, 45] on link "Copy Number" at bounding box center [522, 44] width 43 height 6
click at [697, 41] on icon at bounding box center [702, 42] width 10 height 10
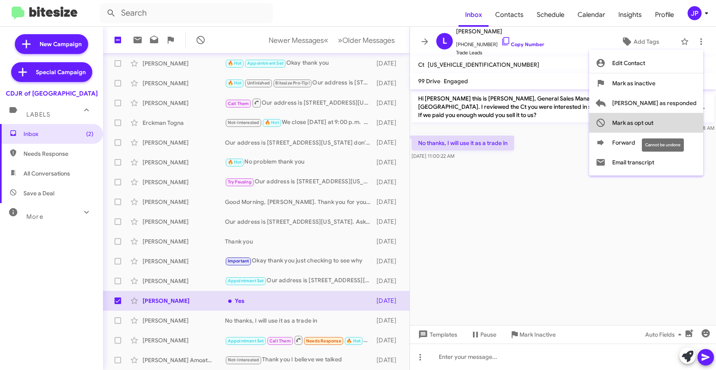
click at [654, 126] on span "Mark as opt out" at bounding box center [632, 123] width 41 height 20
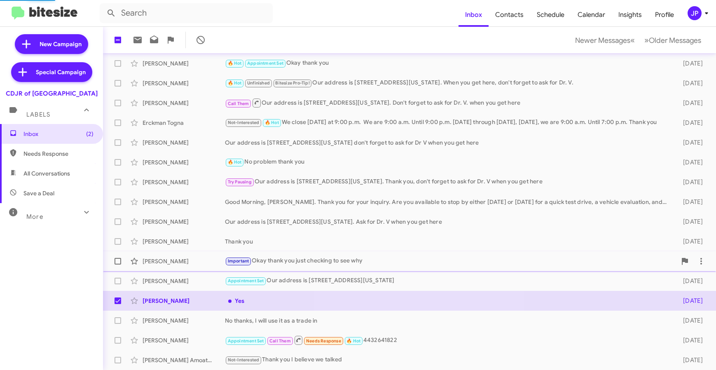
scroll to position [69, 0]
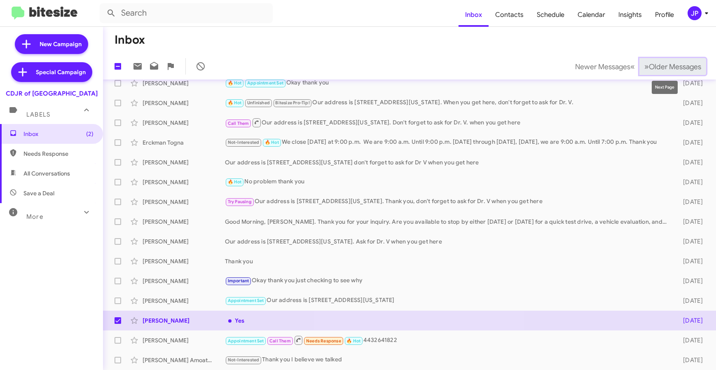
click at [663, 66] on span "Older Messages" at bounding box center [675, 66] width 52 height 9
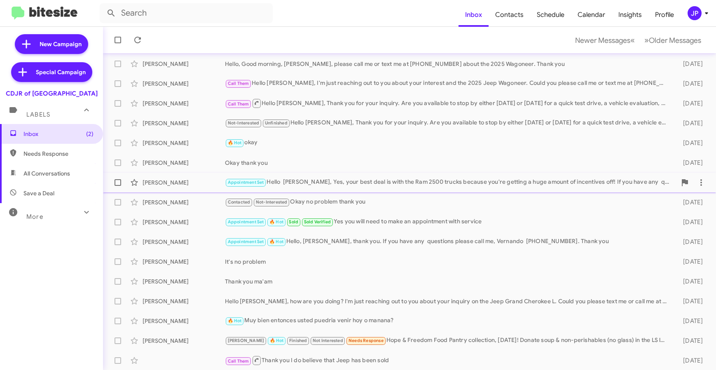
scroll to position [108, 0]
click at [289, 300] on div "Hello Dennis, how are you doing? I'm just reaching out to you about your inquir…" at bounding box center [451, 301] width 452 height 8
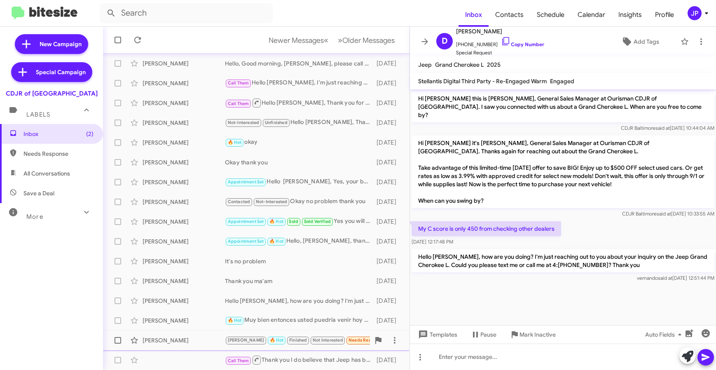
click at [201, 344] on div "Uriel Castrillon" at bounding box center [184, 340] width 82 height 8
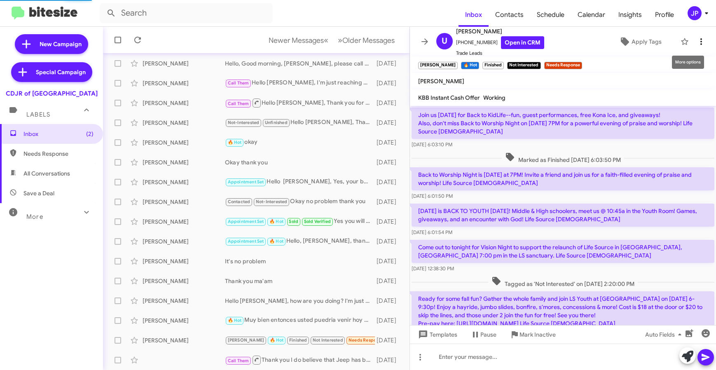
scroll to position [41, 0]
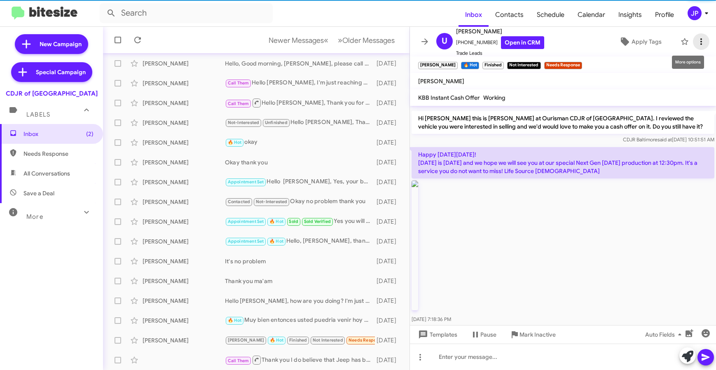
click at [697, 37] on icon at bounding box center [702, 42] width 10 height 10
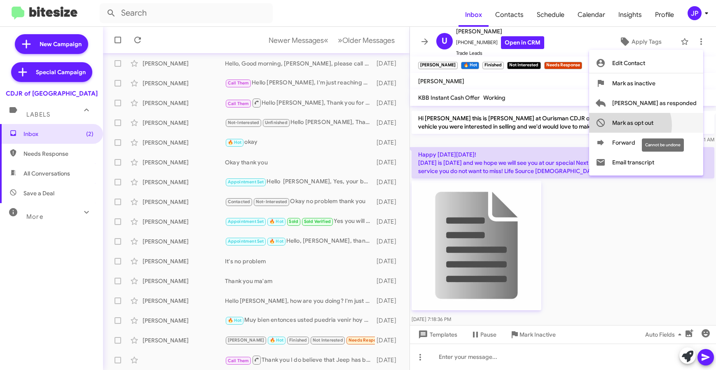
click at [654, 125] on span "Mark as opt out" at bounding box center [632, 123] width 41 height 20
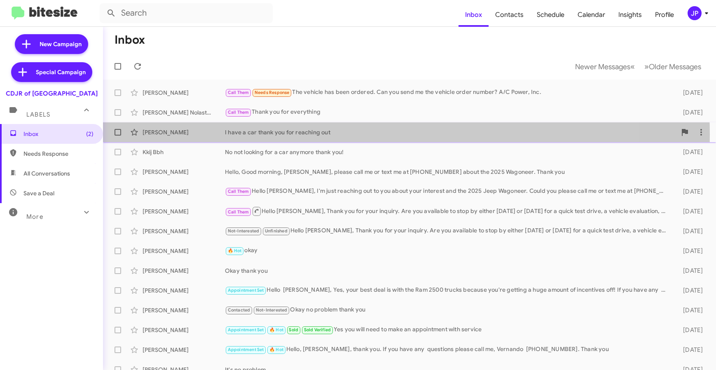
click at [308, 134] on div "I have a car thank you for reaching out" at bounding box center [451, 132] width 452 height 8
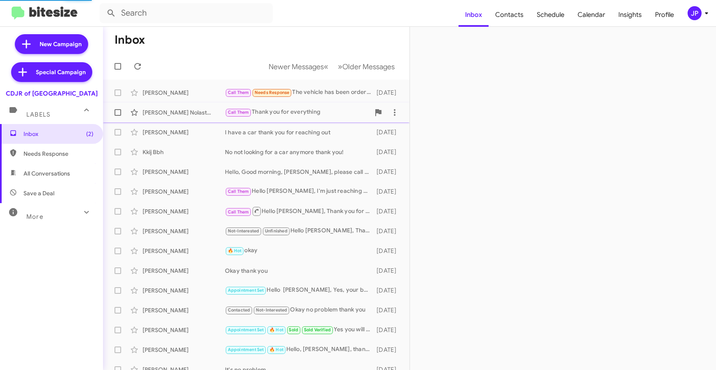
click at [326, 119] on div "Ezra Nolastname115340637 Call Them Thank you for everything 5 days ago" at bounding box center [256, 112] width 293 height 16
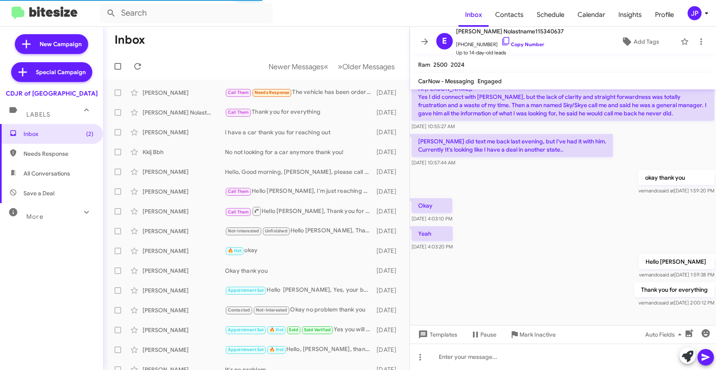
scroll to position [45, 0]
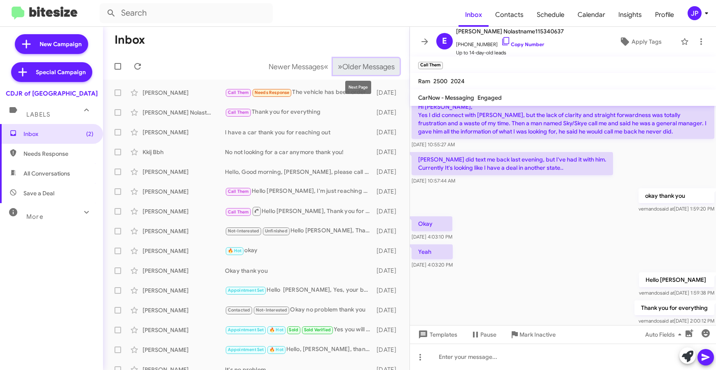
click at [374, 64] on span "Older Messages" at bounding box center [368, 66] width 52 height 9
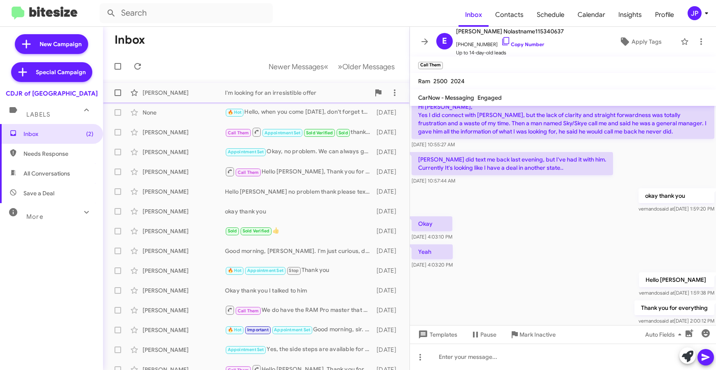
click at [182, 90] on div "Paul Lorence" at bounding box center [184, 93] width 82 height 8
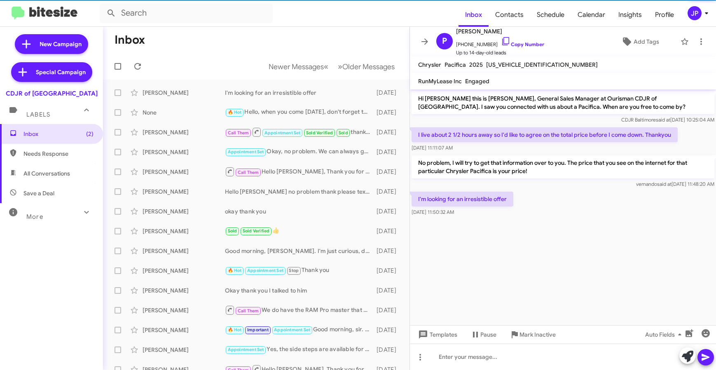
click at [659, 265] on cdk-virtual-scroll-viewport "Hi Paul this is Vernando Ware, General Sales Manager at Ourisman CDJR of Baltim…" at bounding box center [563, 207] width 306 height 236
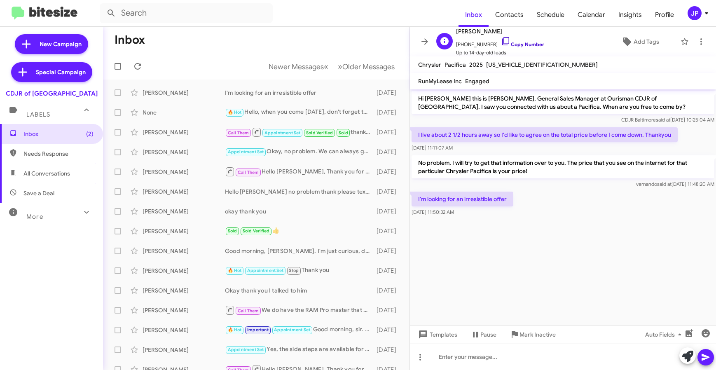
click at [515, 45] on link "Copy Number" at bounding box center [522, 44] width 43 height 6
click at [637, 44] on span "Add Tags" at bounding box center [647, 41] width 26 height 15
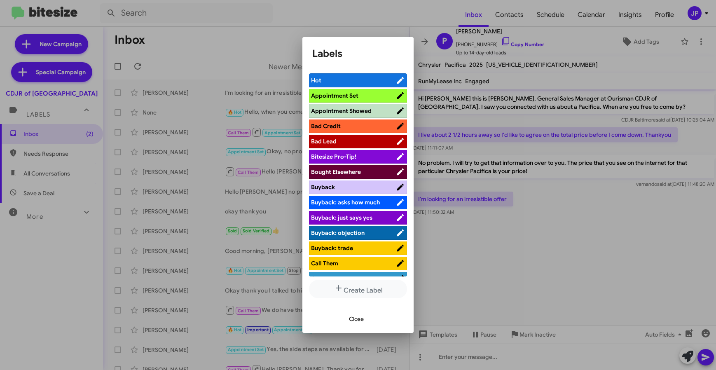
click at [380, 159] on span "Bitesize Pro-Tip!" at bounding box center [353, 156] width 85 height 8
click at [597, 241] on div at bounding box center [358, 185] width 716 height 370
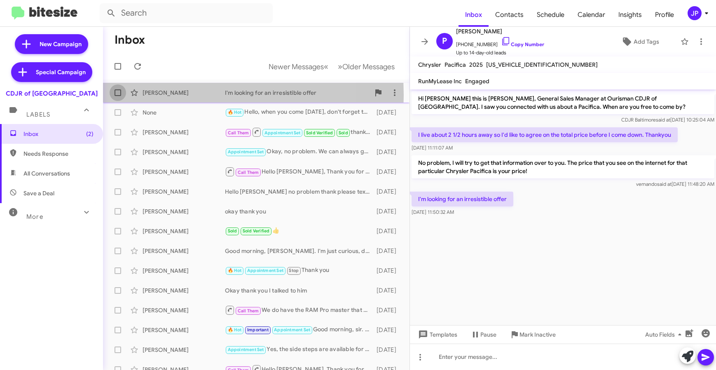
click at [118, 95] on span at bounding box center [118, 92] width 7 height 7
click at [118, 96] on input "checkbox" at bounding box center [117, 96] width 0 height 0
checkbox input "true"
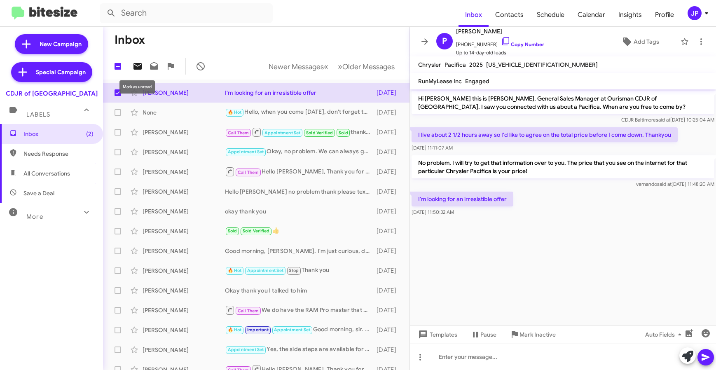
click at [137, 72] on button at bounding box center [137, 66] width 16 height 16
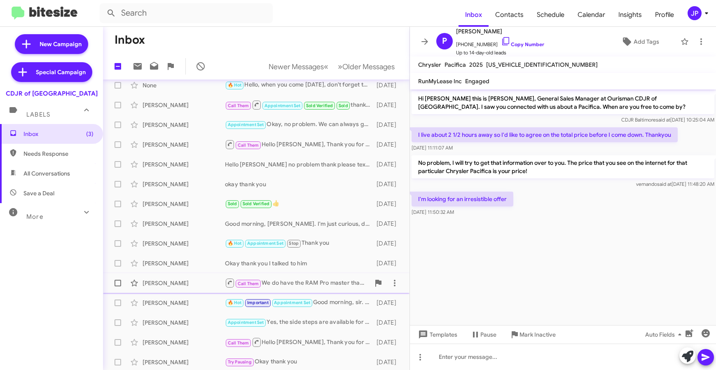
scroll to position [108, 0]
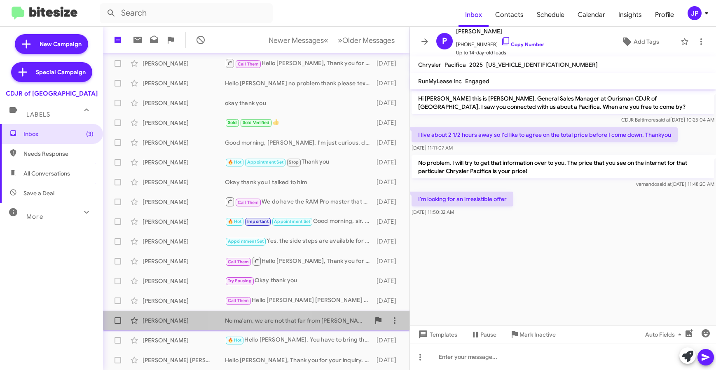
click at [260, 320] on div "No ma'am, we are not that far from Owings Mills, we are at 124 North Point Boul…" at bounding box center [297, 321] width 145 height 8
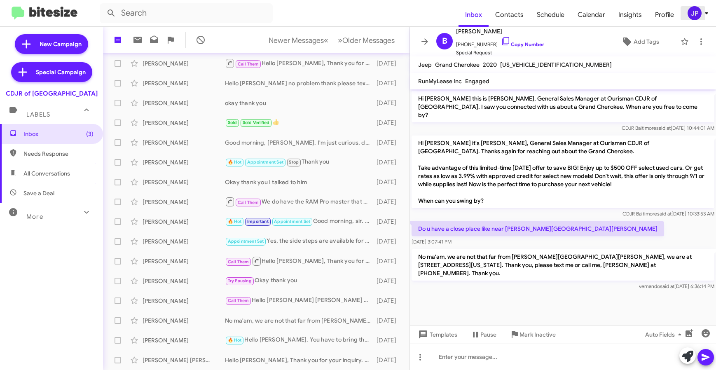
click at [699, 17] on div "JP" at bounding box center [695, 13] width 14 height 14
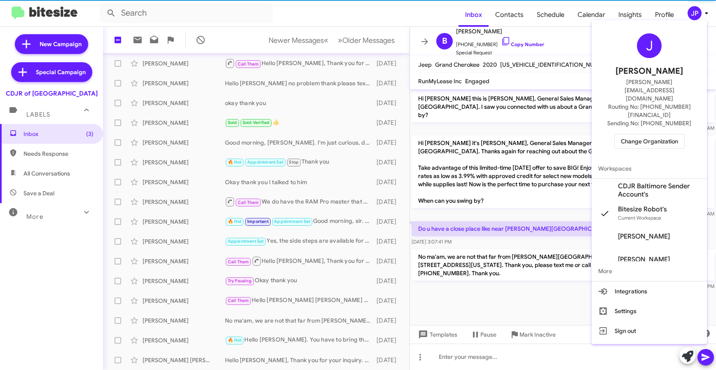
click at [664, 134] on span "Change Organization" at bounding box center [649, 141] width 57 height 14
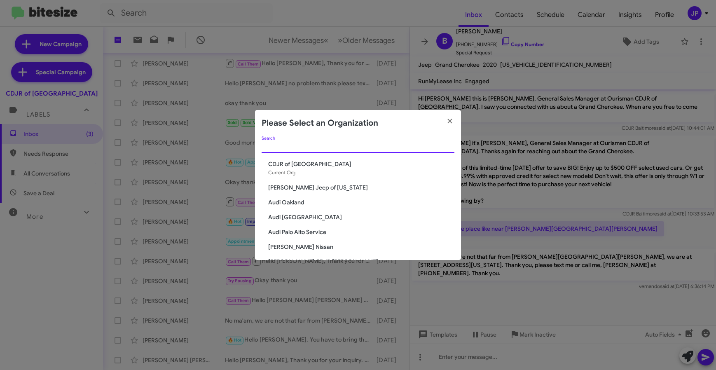
click at [353, 144] on input "Search" at bounding box center [358, 146] width 193 height 7
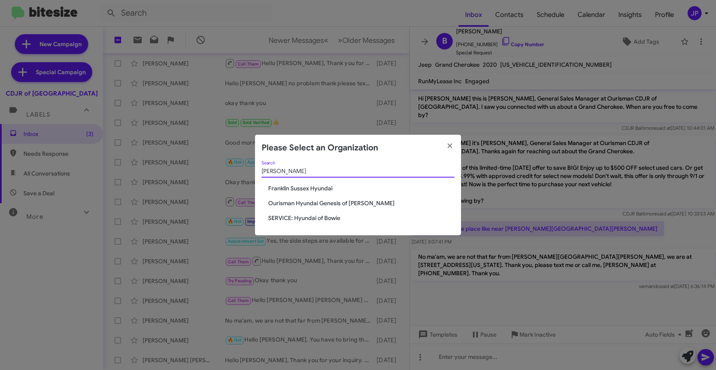
type input "hyunda"
click at [317, 199] on span "Ourisman Hyundai Genesis of Bowie" at bounding box center [361, 203] width 186 height 8
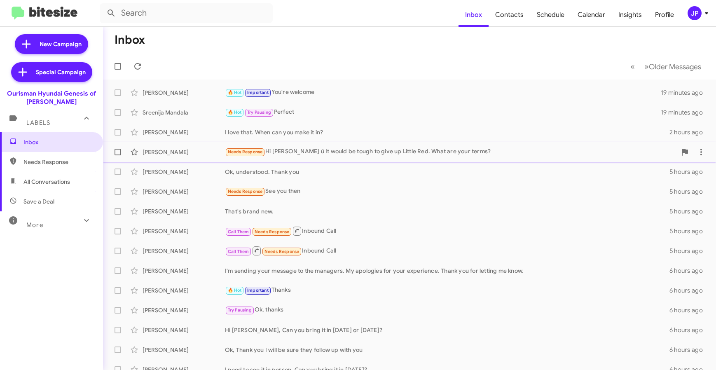
click at [347, 161] on span "[PERSON_NAME] Needs Response Hi [PERSON_NAME] ü It would be tough to give up Li…" at bounding box center [409, 152] width 613 height 20
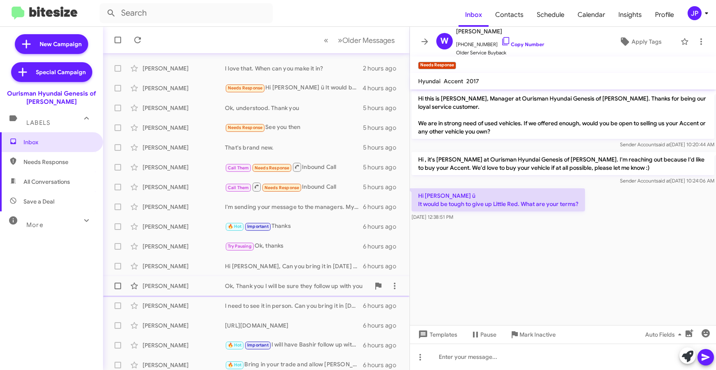
scroll to position [108, 0]
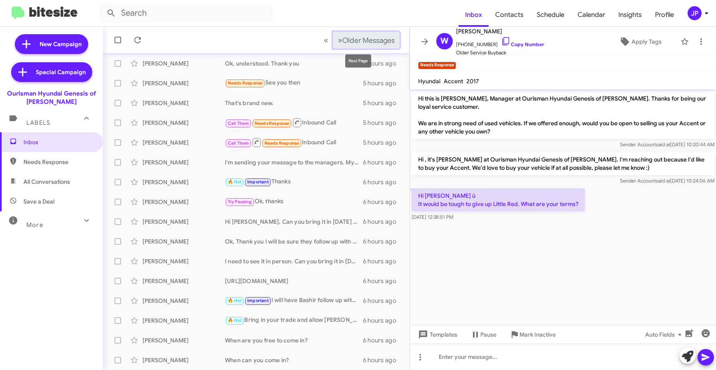
click at [357, 36] on span "Older Messages" at bounding box center [368, 40] width 52 height 9
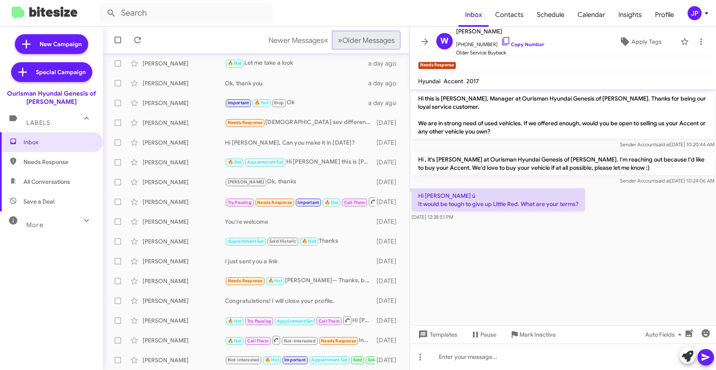
click at [357, 36] on span "Older Messages" at bounding box center [368, 40] width 52 height 9
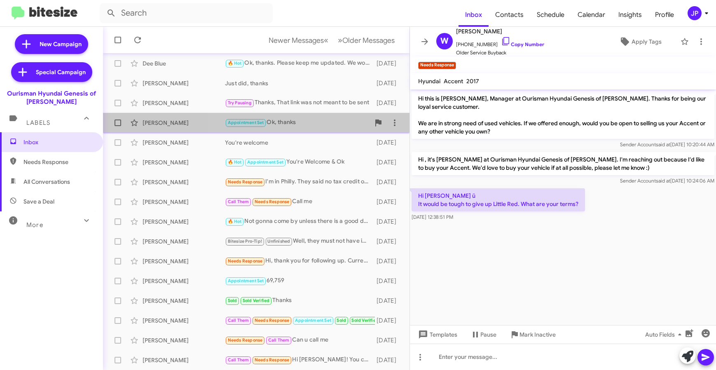
click at [293, 124] on div "Appointment Set Ok, thanks" at bounding box center [297, 122] width 145 height 9
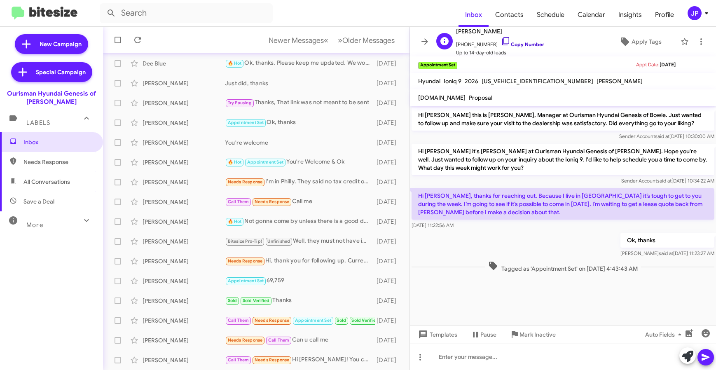
click at [517, 46] on link "Copy Number" at bounding box center [522, 44] width 43 height 6
click at [290, 273] on div "[PERSON_NAME] Appointment Set 69,759 [DATE]" at bounding box center [256, 281] width 293 height 16
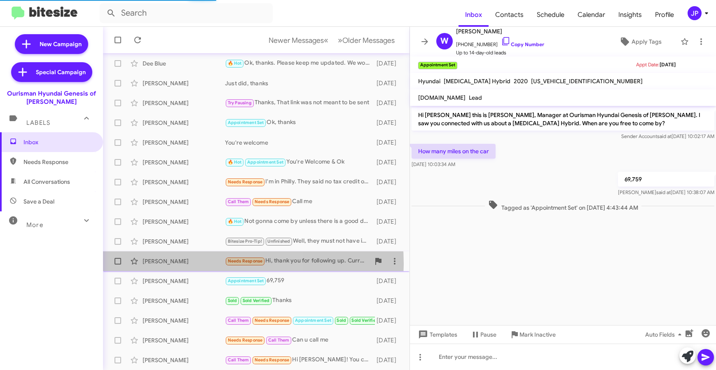
click at [196, 263] on div "[PERSON_NAME]" at bounding box center [184, 261] width 82 height 8
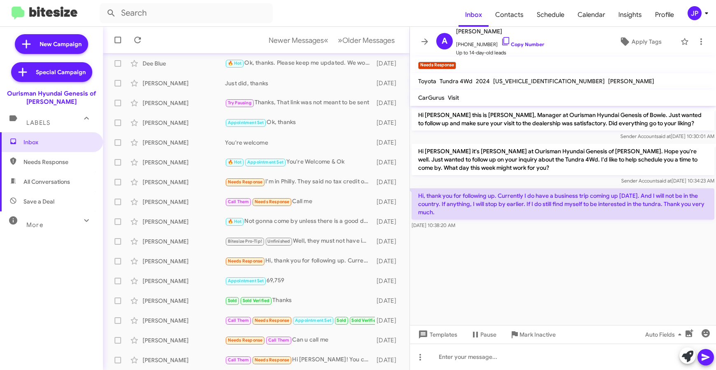
click at [562, 268] on cdk-virtual-scroll-viewport "Hi [PERSON_NAME] this is [PERSON_NAME], Manager at Ourisman Hyundai Genesis of …" at bounding box center [563, 215] width 306 height 219
click at [537, 43] on div "A Ashley Jimenez +12407629659 Copy Number Up to 14-day-old leads Apply Tags" at bounding box center [555, 41] width 244 height 30
click at [502, 44] on icon at bounding box center [505, 41] width 7 height 8
click at [489, 336] on span "Pause" at bounding box center [489, 334] width 16 height 15
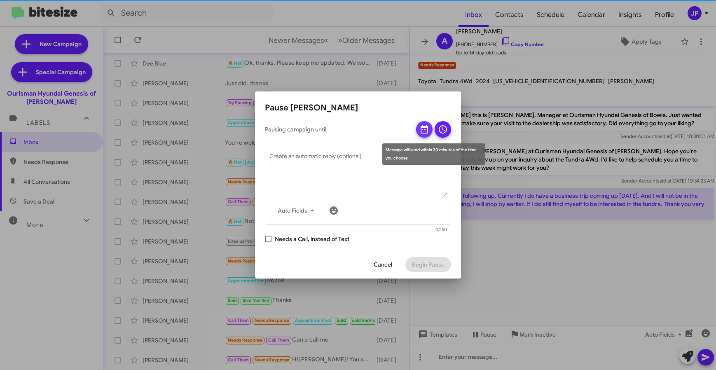
click at [420, 135] on span at bounding box center [425, 131] width 10 height 21
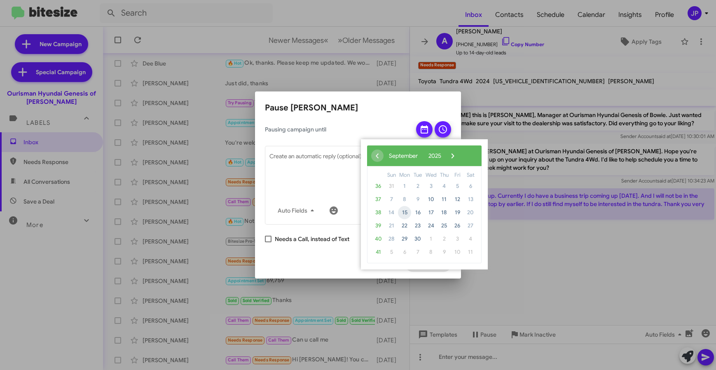
click at [404, 214] on span "15" at bounding box center [404, 212] width 13 height 13
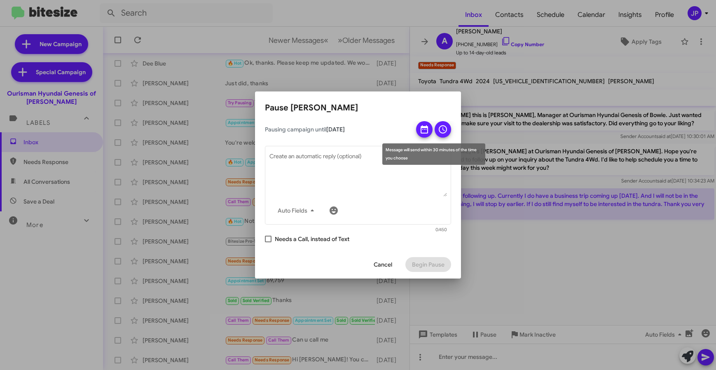
click at [448, 131] on button at bounding box center [443, 129] width 16 height 16
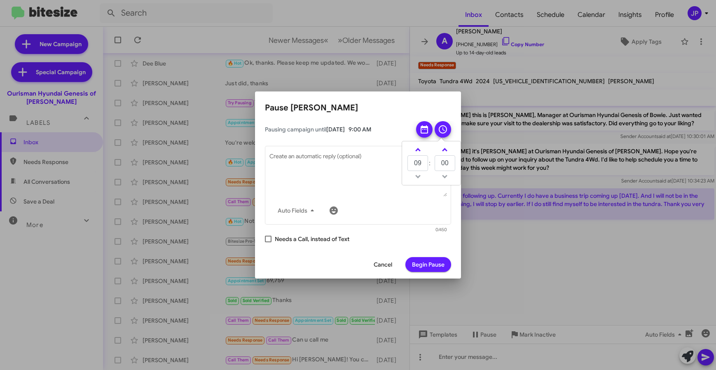
click at [417, 268] on span "Begin Pause" at bounding box center [428, 264] width 33 height 15
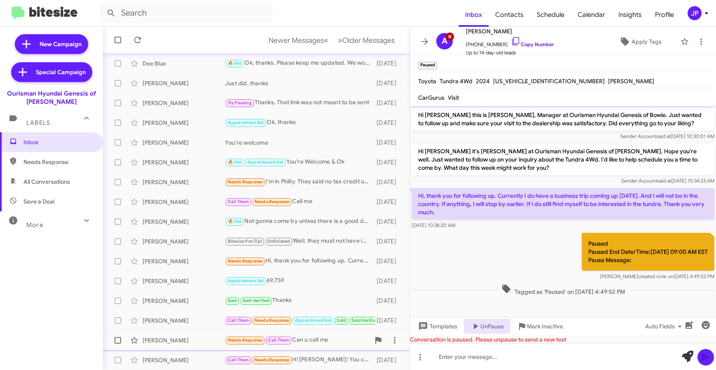
click at [324, 345] on div "Juante Stephens Needs Response Call Them Can u call me 6 days ago" at bounding box center [256, 340] width 293 height 16
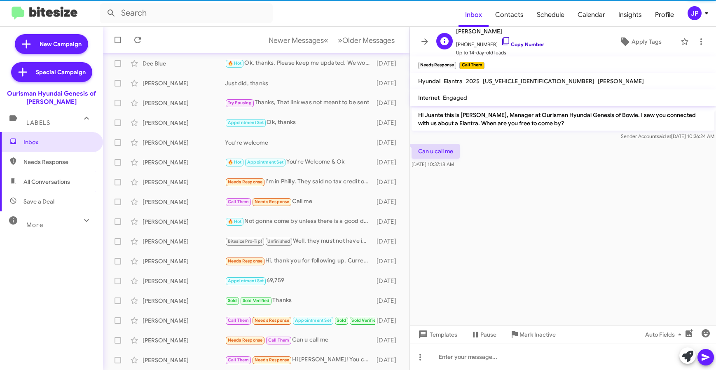
click at [503, 45] on link "Copy Number" at bounding box center [522, 44] width 43 height 6
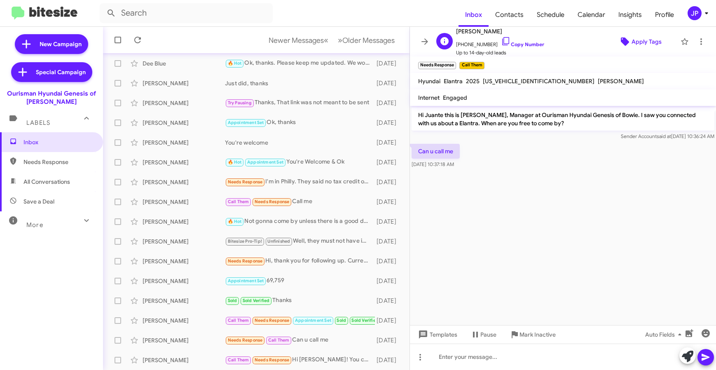
click at [639, 36] on span "Apply Tags" at bounding box center [647, 41] width 30 height 15
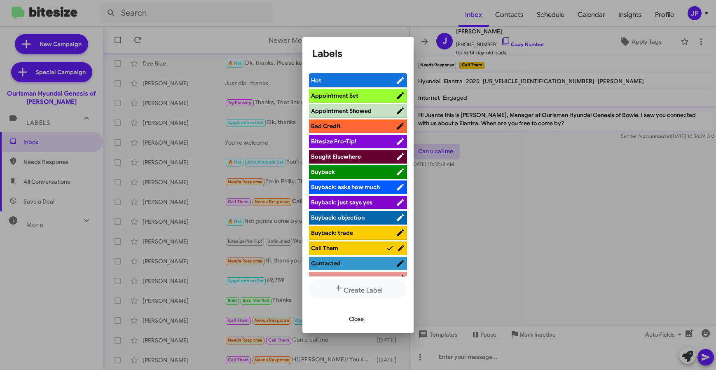
click at [369, 140] on span "Bitesize Pro-Tip!" at bounding box center [353, 141] width 85 height 8
click at [489, 206] on div at bounding box center [358, 185] width 716 height 370
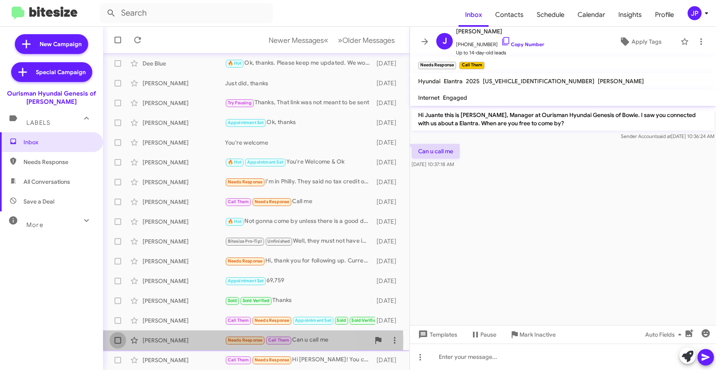
click at [118, 341] on span at bounding box center [118, 340] width 7 height 7
click at [118, 344] on input "checkbox" at bounding box center [117, 344] width 0 height 0
checkbox input "true"
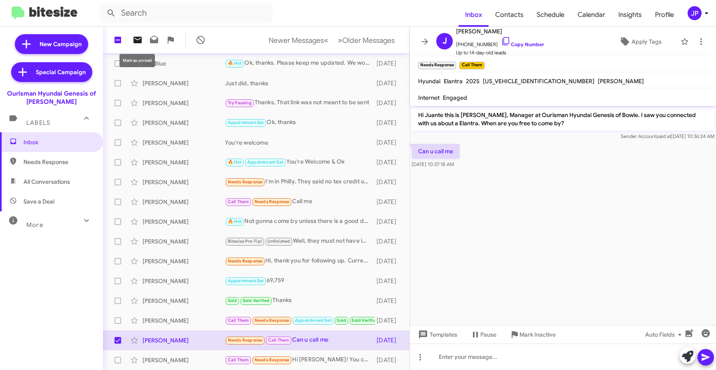
click at [141, 39] on icon at bounding box center [138, 40] width 8 height 7
click at [301, 360] on div "Call Them Needs Response Hi Cristel! You can call me whenever you are free" at bounding box center [297, 359] width 145 height 9
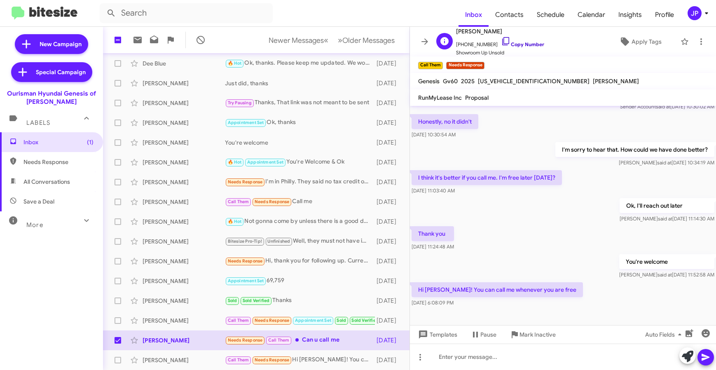
click at [523, 42] on link "Copy Number" at bounding box center [522, 44] width 43 height 6
click at [625, 42] on icon at bounding box center [625, 42] width 10 height 10
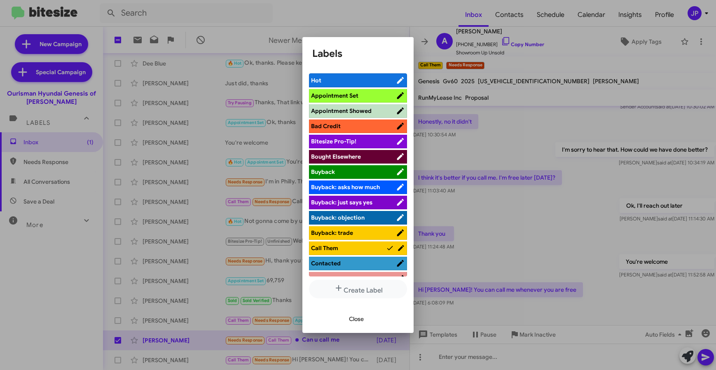
click at [381, 143] on span "Bitesize Pro-Tip!" at bounding box center [353, 141] width 85 height 8
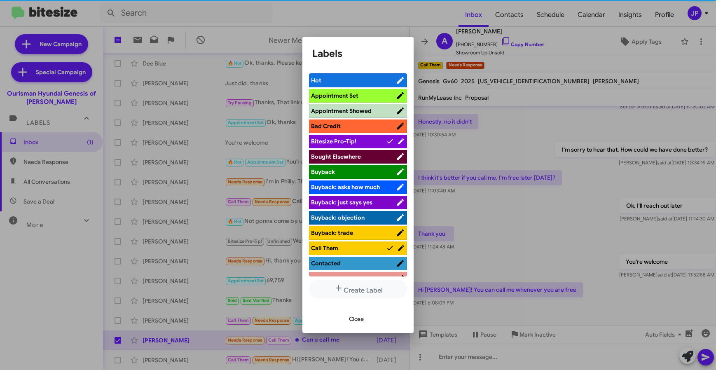
click at [554, 227] on div at bounding box center [358, 185] width 716 height 370
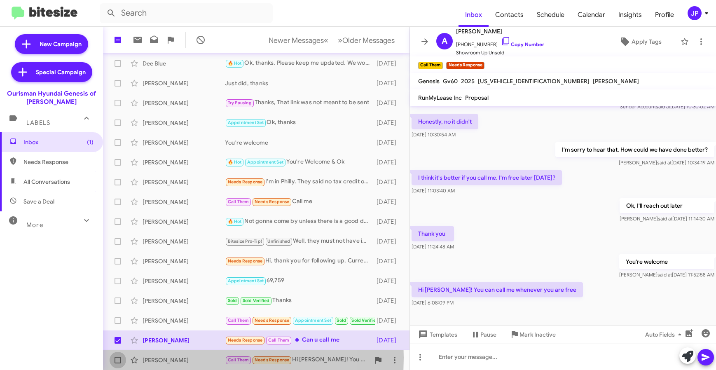
click at [118, 357] on span at bounding box center [118, 360] width 7 height 7
click at [118, 364] on input "checkbox" at bounding box center [117, 364] width 0 height 0
checkbox input "true"
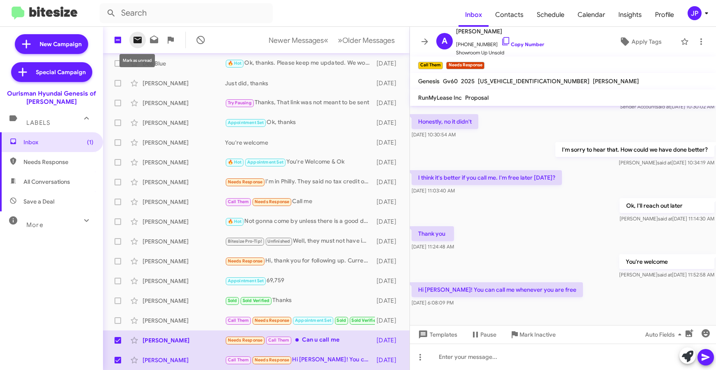
click at [138, 43] on icon at bounding box center [138, 40] width 10 height 10
click at [345, 36] on span "Older Messages" at bounding box center [368, 40] width 52 height 9
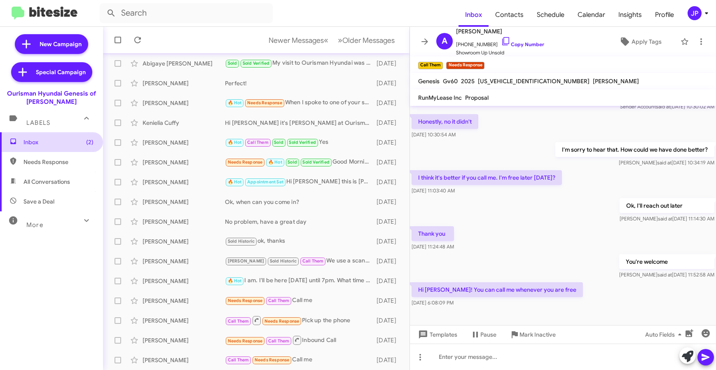
click at [71, 141] on span "Inbox (2)" at bounding box center [58, 142] width 70 height 8
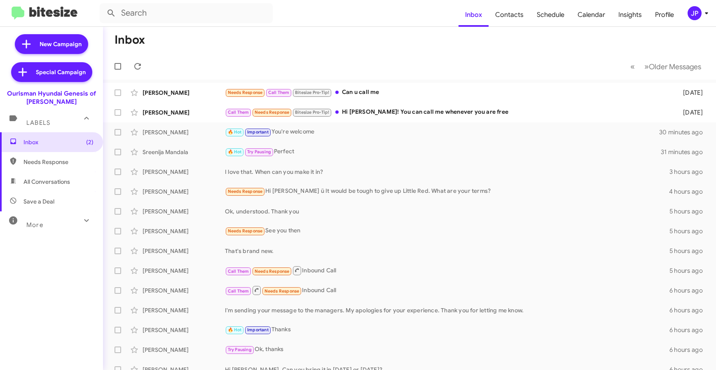
click at [694, 13] on div "JP" at bounding box center [695, 13] width 14 height 14
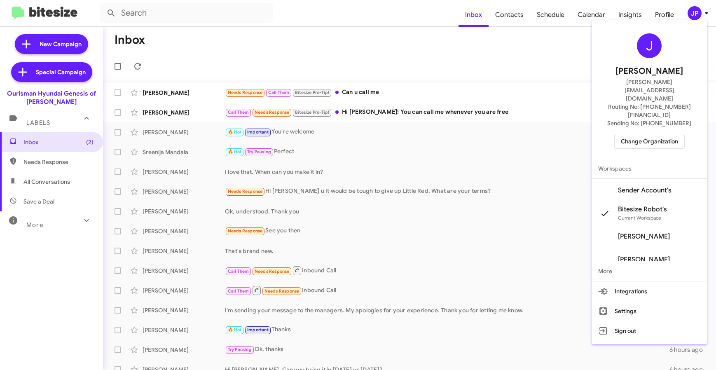
click at [624, 16] on div at bounding box center [358, 185] width 716 height 370
click at [631, 15] on span "Insights" at bounding box center [630, 15] width 37 height 24
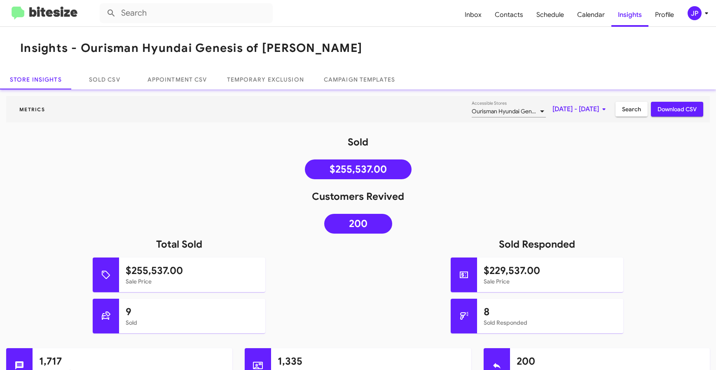
click at [68, 18] on img at bounding box center [45, 14] width 66 height 14
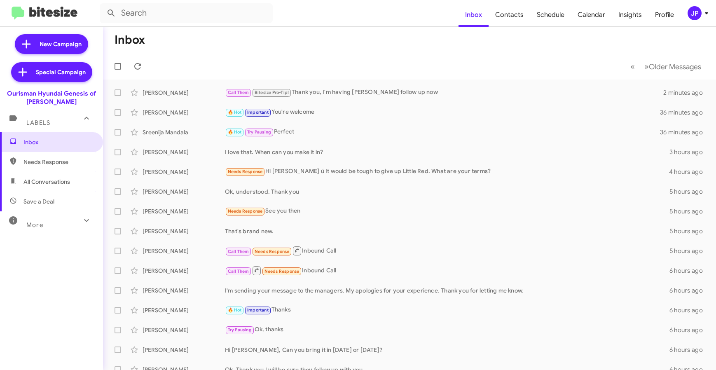
click at [49, 218] on div "More" at bounding box center [43, 221] width 73 height 15
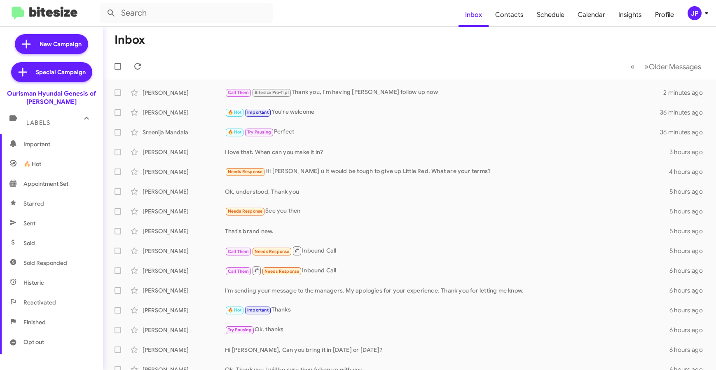
scroll to position [167, 0]
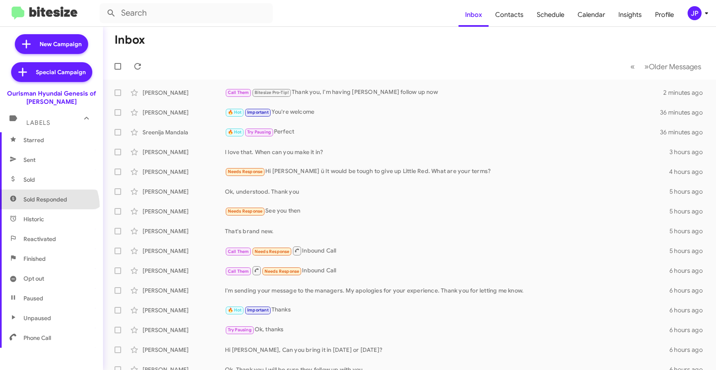
click at [48, 206] on span "Sold Responded" at bounding box center [51, 200] width 103 height 20
type input "in:sold-verified"
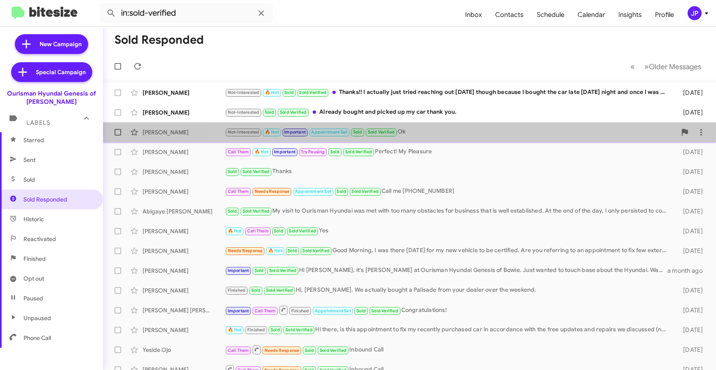
click at [477, 122] on span "Endya Lewis Not-Interested 🔥 Hot Important Appointment Set Sold Sold Verified O…" at bounding box center [409, 132] width 613 height 20
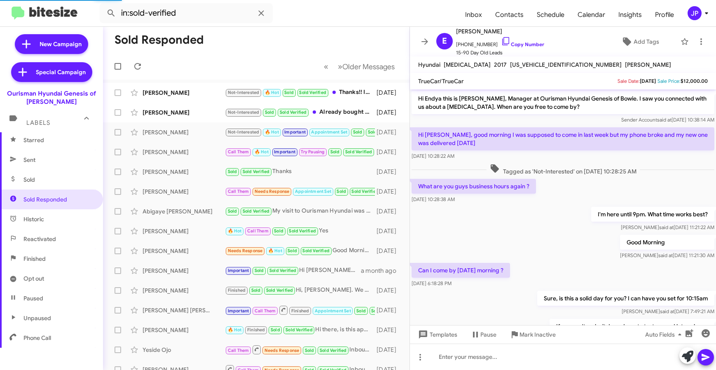
scroll to position [241, 0]
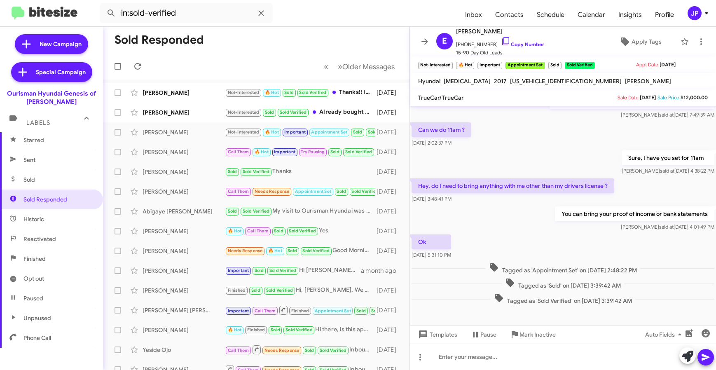
click at [682, 16] on button "JP" at bounding box center [694, 13] width 26 height 14
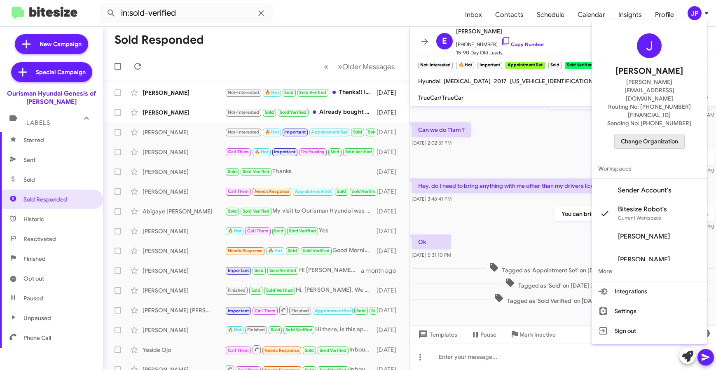
click at [650, 134] on span "Change Organization" at bounding box center [649, 141] width 57 height 14
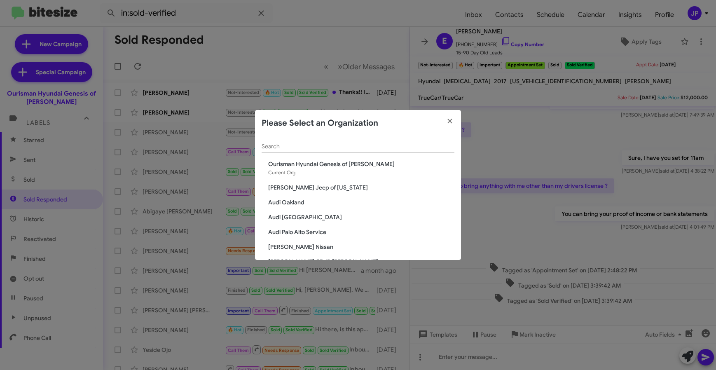
click at [311, 143] on div "Search" at bounding box center [358, 144] width 193 height 16
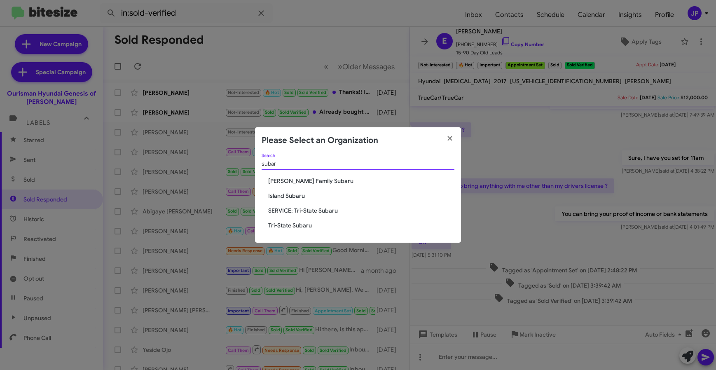
type input "subar"
click at [281, 228] on span "Tri-State Subaru" at bounding box center [361, 225] width 186 height 8
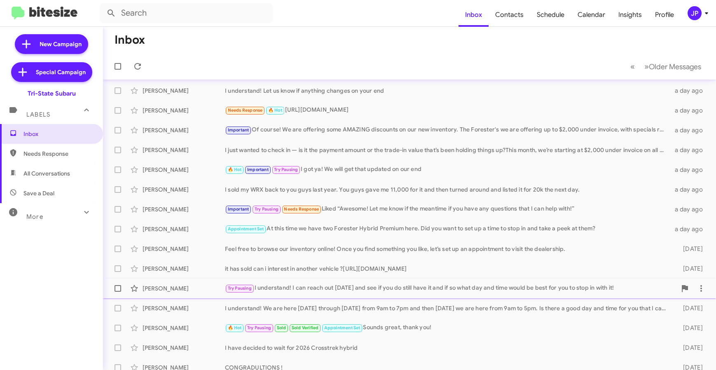
scroll to position [108, 0]
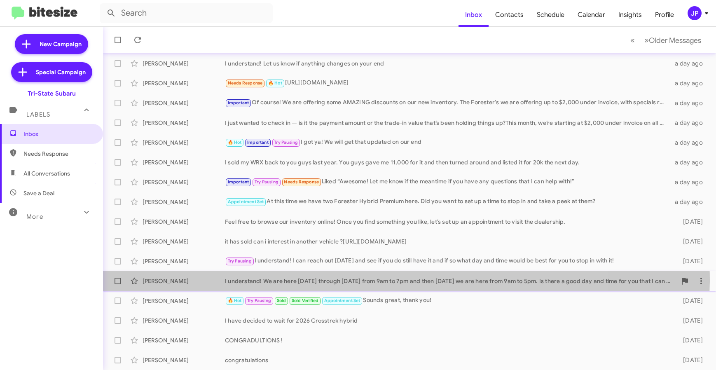
click at [397, 280] on div "I understand! We are here Monday through Friday from 9am to 7pm and then on Sat…" at bounding box center [451, 281] width 452 height 8
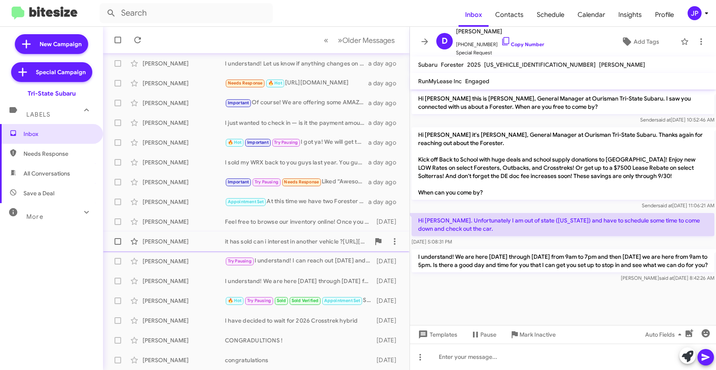
click at [281, 234] on div "Lauren Mills it has sold can i interest in another vehicle ?https://www.tristat…" at bounding box center [256, 241] width 293 height 16
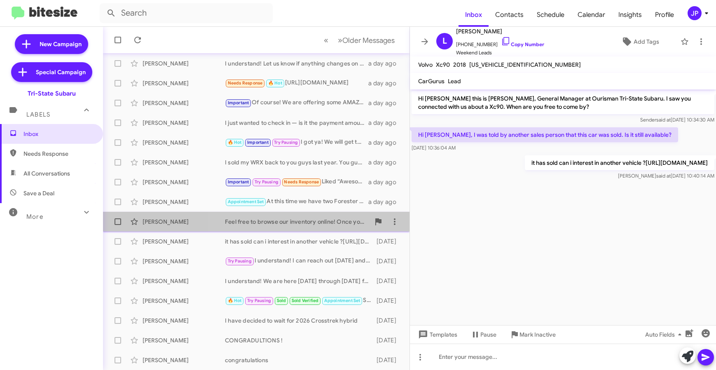
click at [290, 223] on div "Feel free to browse our inventory online! Once you find something you like, let…" at bounding box center [297, 222] width 145 height 8
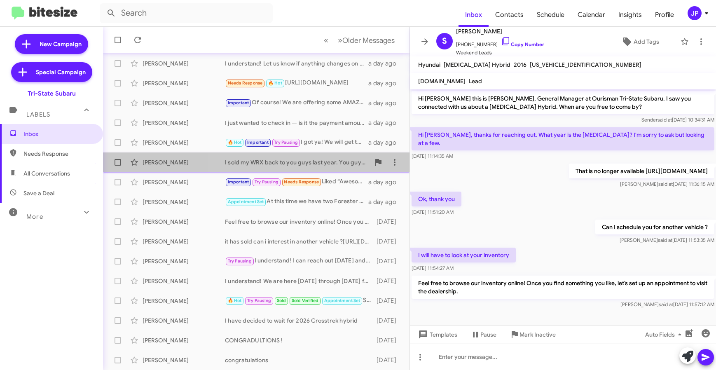
click at [267, 165] on div "I sold my WRX back to you guys last year. You guys gave me 11,000 for it and th…" at bounding box center [297, 162] width 145 height 8
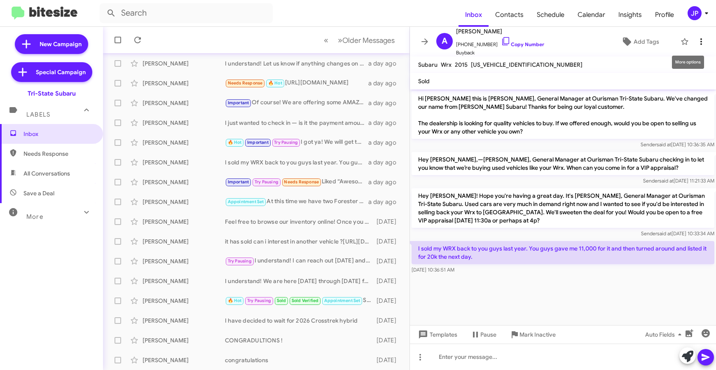
click at [697, 39] on icon at bounding box center [702, 42] width 10 height 10
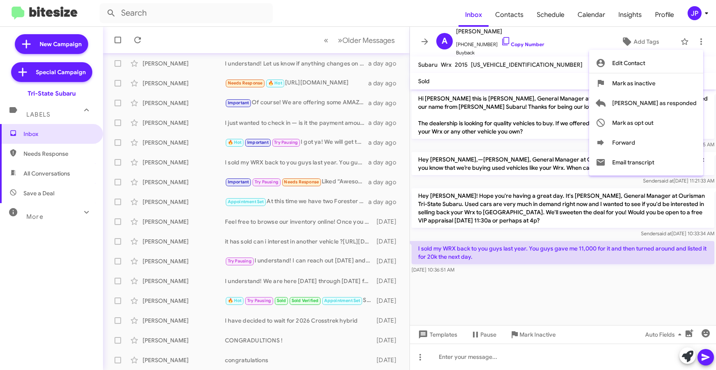
click at [485, 324] on div at bounding box center [358, 185] width 716 height 370
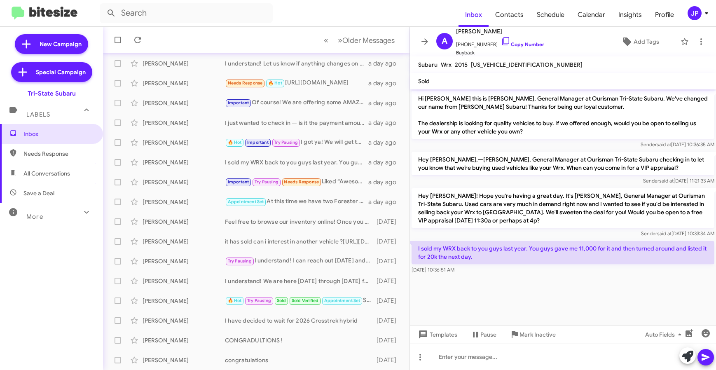
click at [542, 327] on mat-tooltip-component "Mark Inactive" at bounding box center [533, 315] width 44 height 25
click at [542, 332] on span "Mark Inactive" at bounding box center [538, 334] width 36 height 15
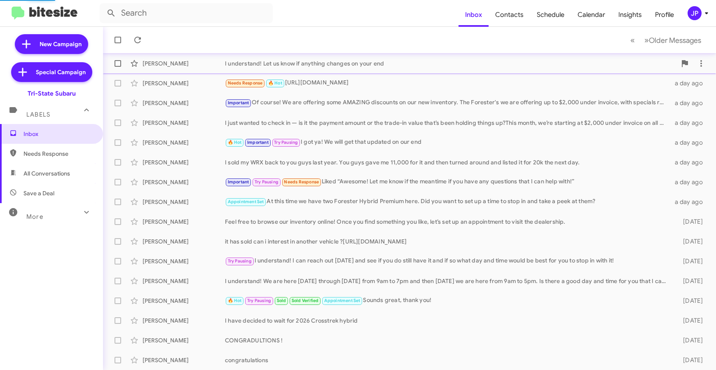
scroll to position [89, 0]
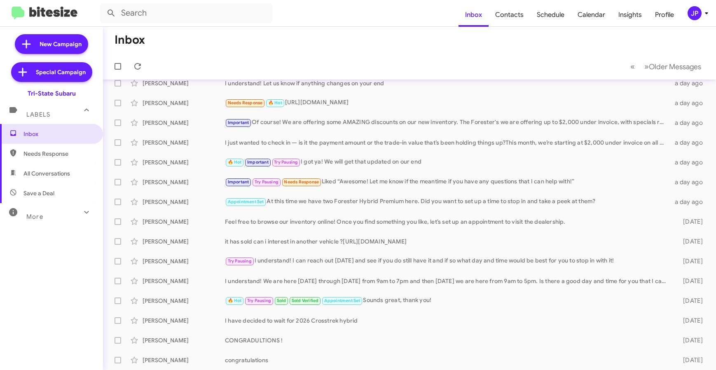
click at [214, 50] on mat-toolbar-row "Inbox" at bounding box center [409, 40] width 613 height 26
click at [40, 191] on span "Save a Deal" at bounding box center [38, 193] width 31 height 8
type input "in:not-interested"
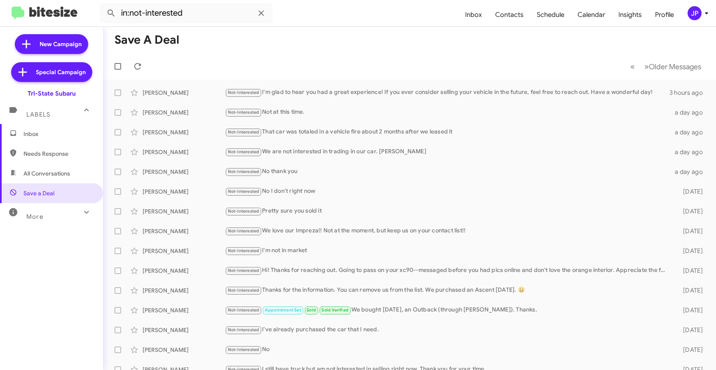
click at [70, 214] on div "More" at bounding box center [43, 213] width 73 height 15
click at [59, 129] on span "Inbox" at bounding box center [51, 134] width 103 height 20
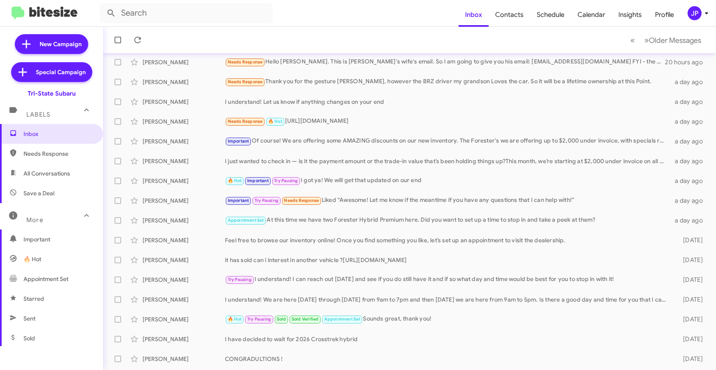
scroll to position [108, 0]
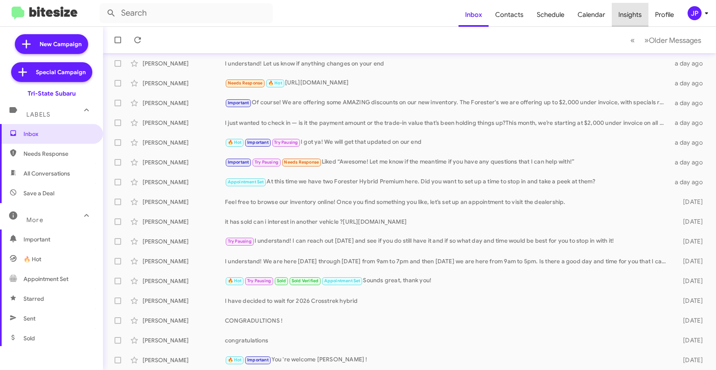
click at [644, 10] on span "Insights" at bounding box center [630, 15] width 37 height 24
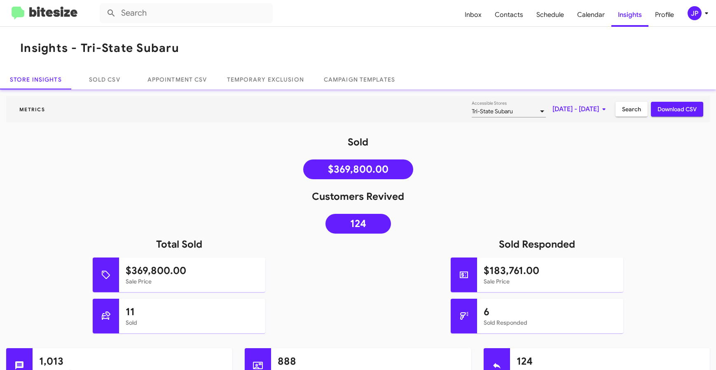
scroll to position [16, 0]
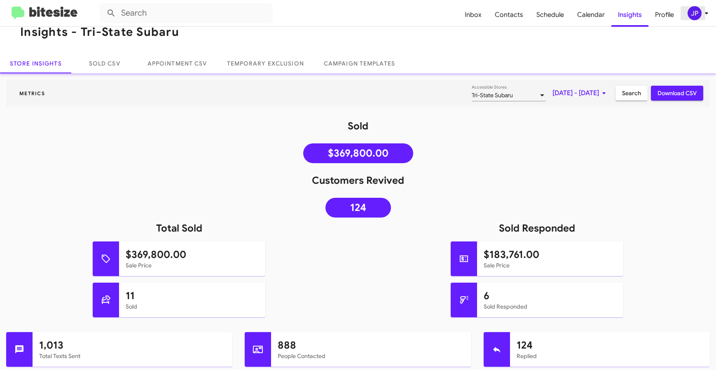
click at [682, 16] on button "JP" at bounding box center [694, 13] width 26 height 14
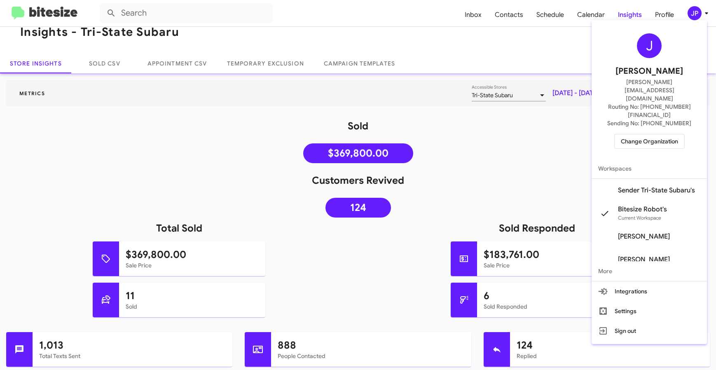
click at [646, 134] on span "Change Organization" at bounding box center [649, 141] width 57 height 14
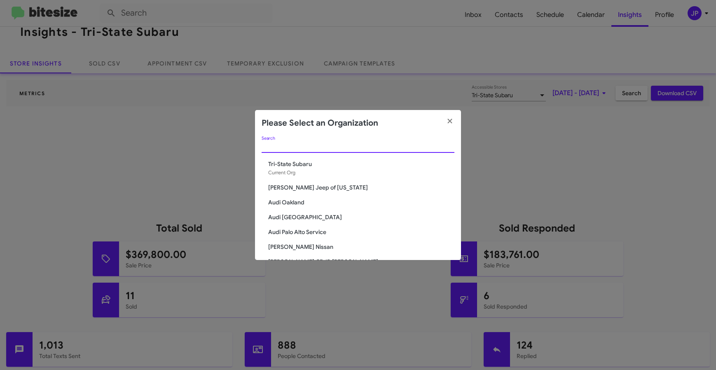
click at [438, 148] on input "Search" at bounding box center [358, 146] width 193 height 7
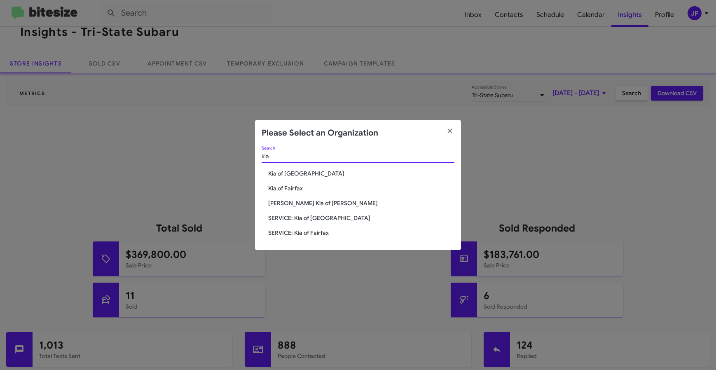
type input "kia"
click at [314, 172] on span "Kia of [GEOGRAPHIC_DATA]" at bounding box center [361, 173] width 186 height 8
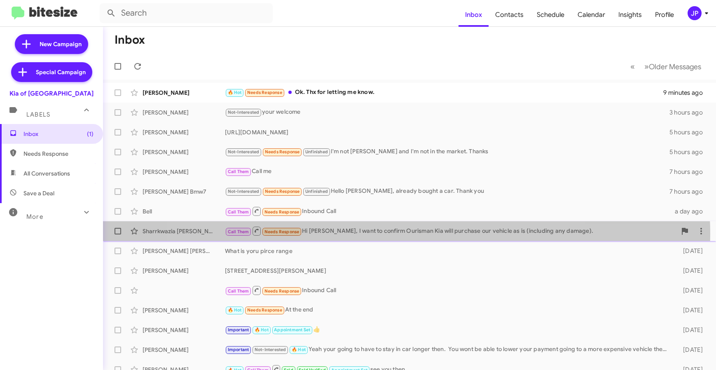
click at [386, 234] on div "Call Them Needs Response Hi [PERSON_NAME], I want to confirm Ourisman Kia will …" at bounding box center [451, 231] width 452 height 10
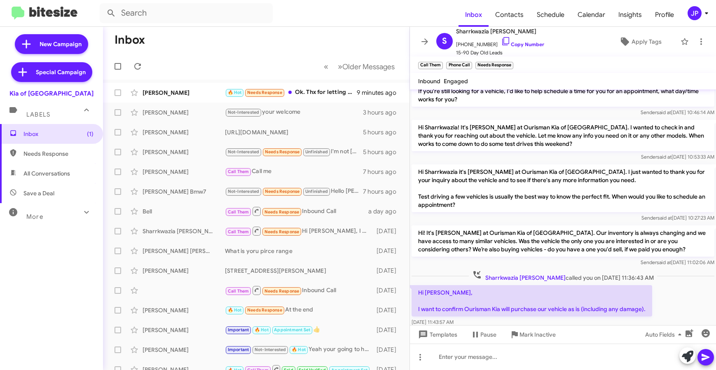
scroll to position [86, 0]
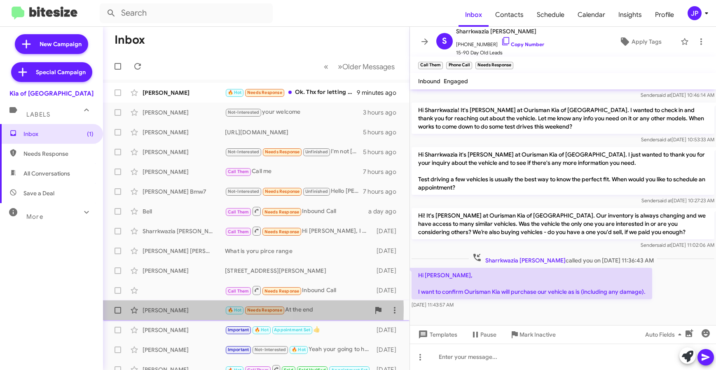
click at [191, 310] on div "[PERSON_NAME]" at bounding box center [184, 310] width 82 height 8
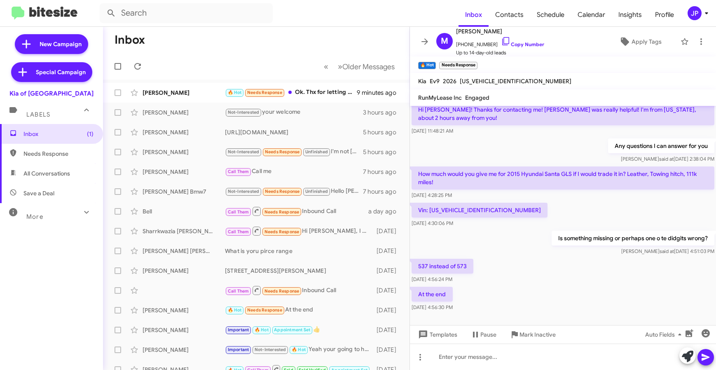
scroll to position [46, 0]
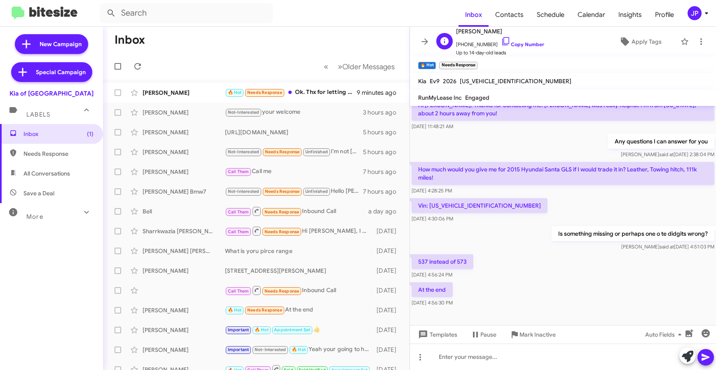
click at [526, 40] on span "[PHONE_NUMBER] Copy Number" at bounding box center [500, 42] width 88 height 12
click at [519, 45] on link "Copy Number" at bounding box center [522, 44] width 43 height 6
click at [633, 49] on div "M [PERSON_NAME] [PHONE_NUMBER] Copy Number Up to 14-day-old leads Apply Tags" at bounding box center [555, 41] width 244 height 30
click at [637, 44] on span "Apply Tags" at bounding box center [647, 41] width 30 height 15
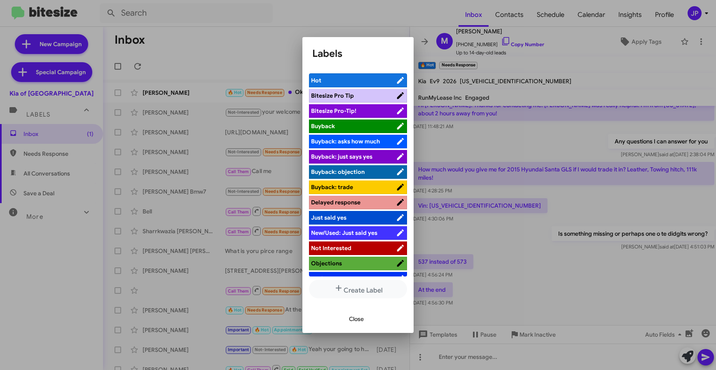
click at [381, 114] on span "Bitesize Pro-Tip!" at bounding box center [353, 111] width 85 height 8
click at [519, 290] on div at bounding box center [358, 185] width 716 height 370
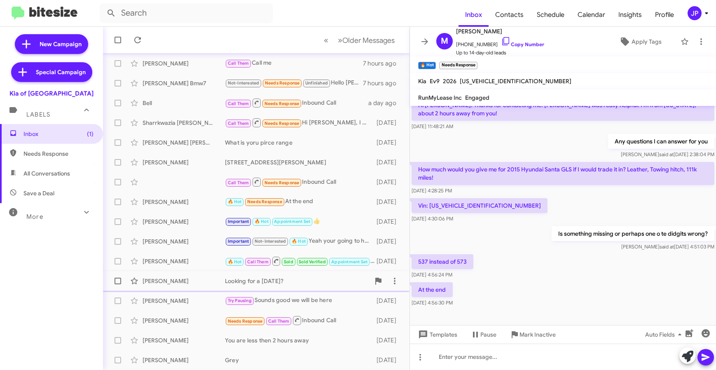
scroll to position [0, 0]
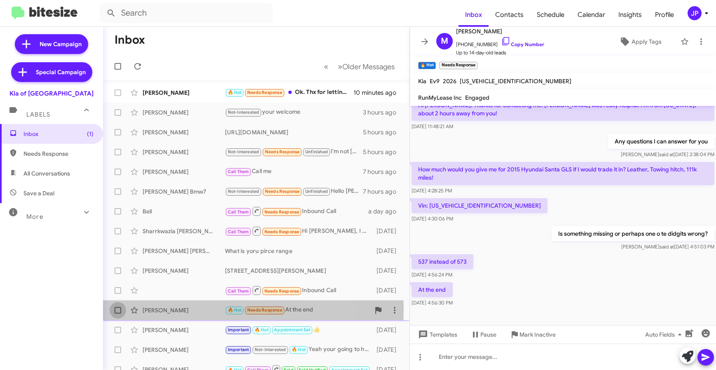
click at [118, 309] on span at bounding box center [118, 310] width 7 height 7
click at [118, 314] on input "checkbox" at bounding box center [117, 314] width 0 height 0
checkbox input "true"
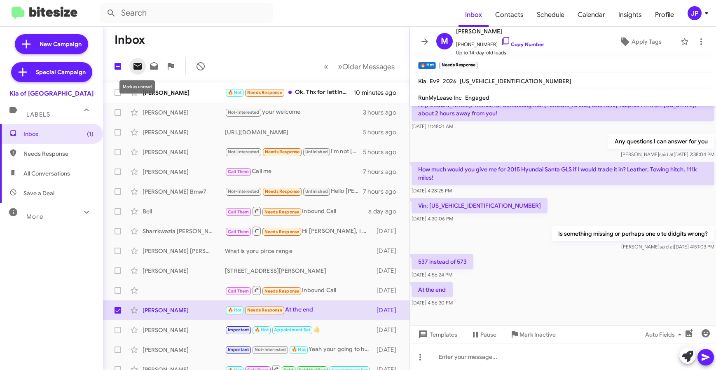
click at [136, 73] on button at bounding box center [137, 66] width 16 height 16
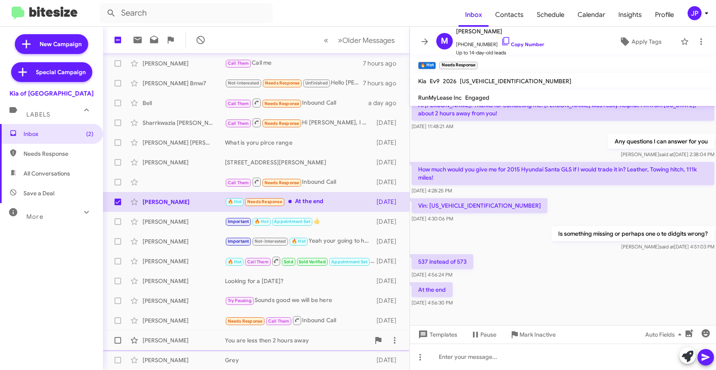
click at [325, 336] on div "You are less then 2 hours away" at bounding box center [297, 340] width 145 height 8
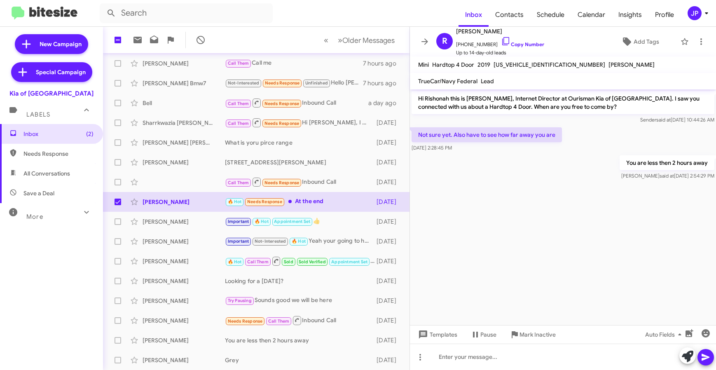
click at [548, 297] on cdk-virtual-scroll-viewport "Hi Rishonah this is [PERSON_NAME], Internet Director at Ourisman Kia of [GEOGRA…" at bounding box center [563, 207] width 306 height 236
click at [498, 300] on cdk-virtual-scroll-viewport "Hi Rishonah this is [PERSON_NAME], Internet Director at Ourisman Kia of [GEOGRA…" at bounding box center [563, 207] width 306 height 236
